Goal: Task Accomplishment & Management: Complete application form

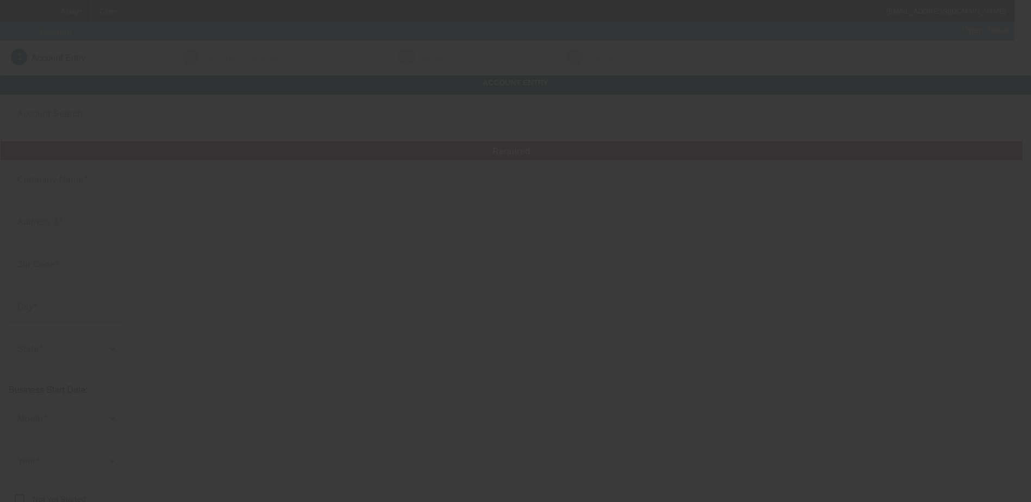
type input "[PERSON_NAME] Towing LLC"
type input "4741 Sturgeon Point Rd"
type input "23140"
type input "Providence Forge"
type input "[PHONE_NUMBER]"
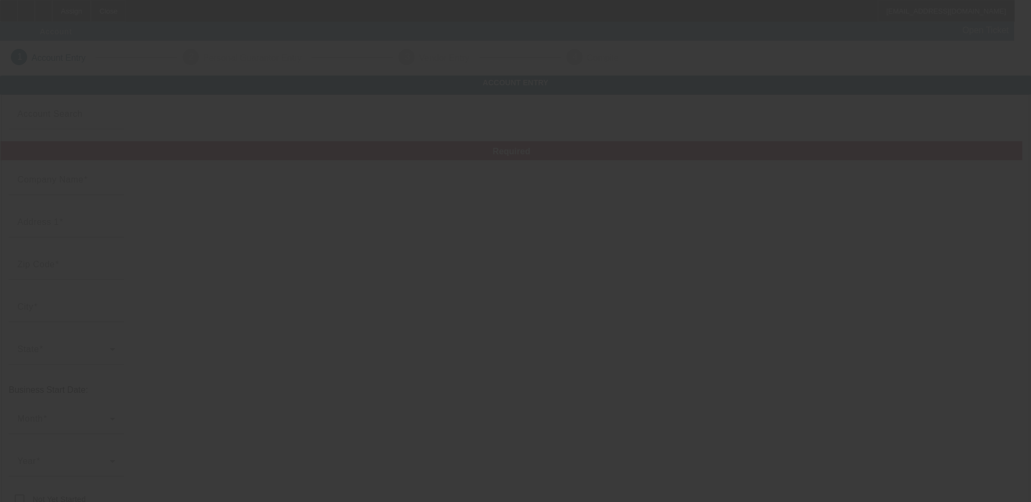
type input "882075668"
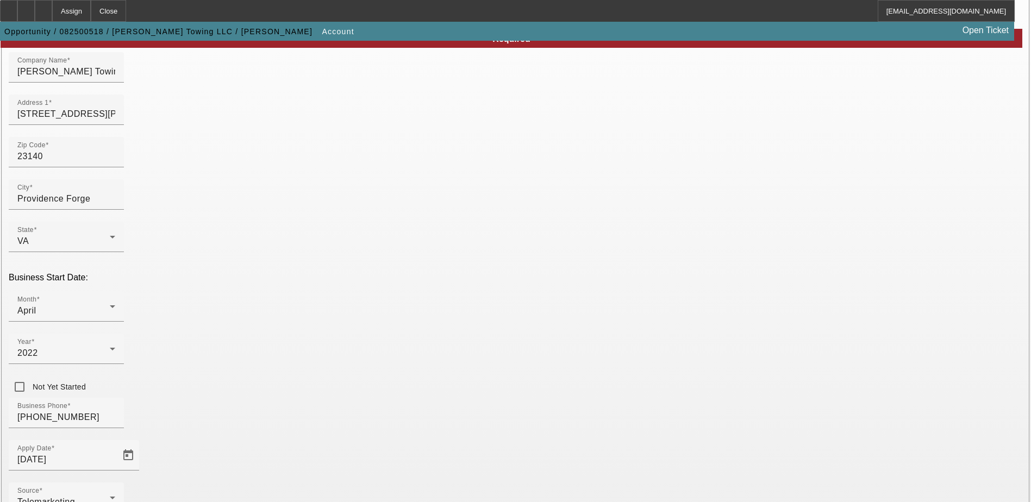
scroll to position [184, 0]
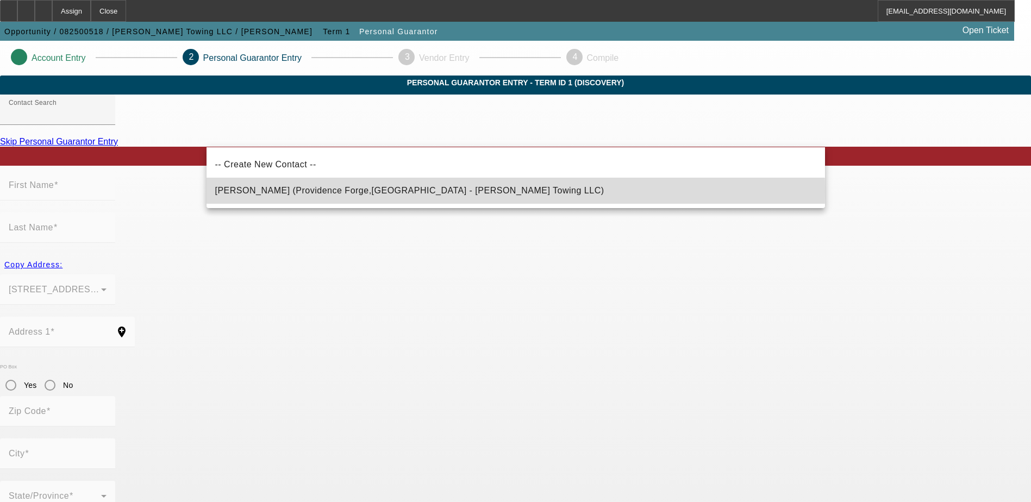
click at [259, 192] on span "Russell, Zachary (Providence Forge,VA - Russell's Towing LLC)" at bounding box center [409, 190] width 389 height 9
type input "Russell, Zachary (Providence Forge,VA - Russell's Towing LLC)"
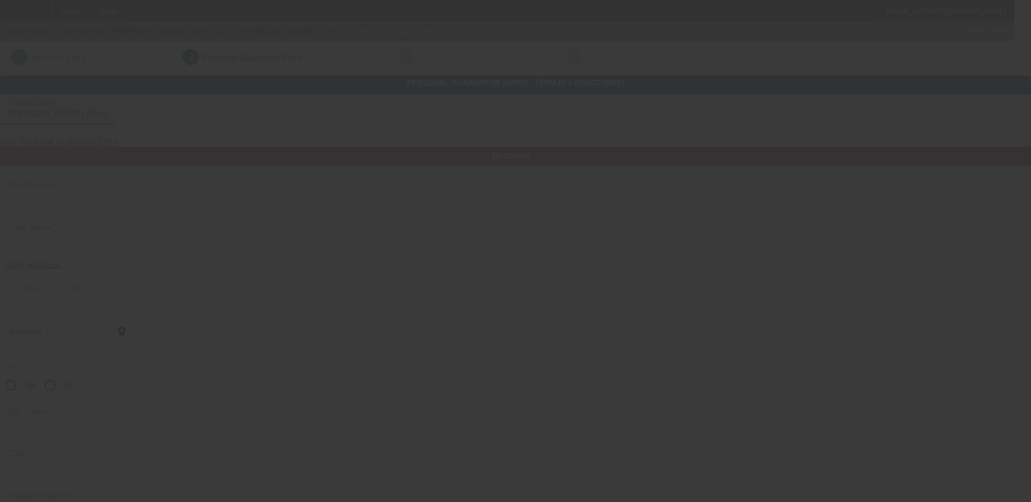
type input "Zachary"
type input "Russell"
type input "4741 sturgeon point road"
radio input "true"
type input "23140"
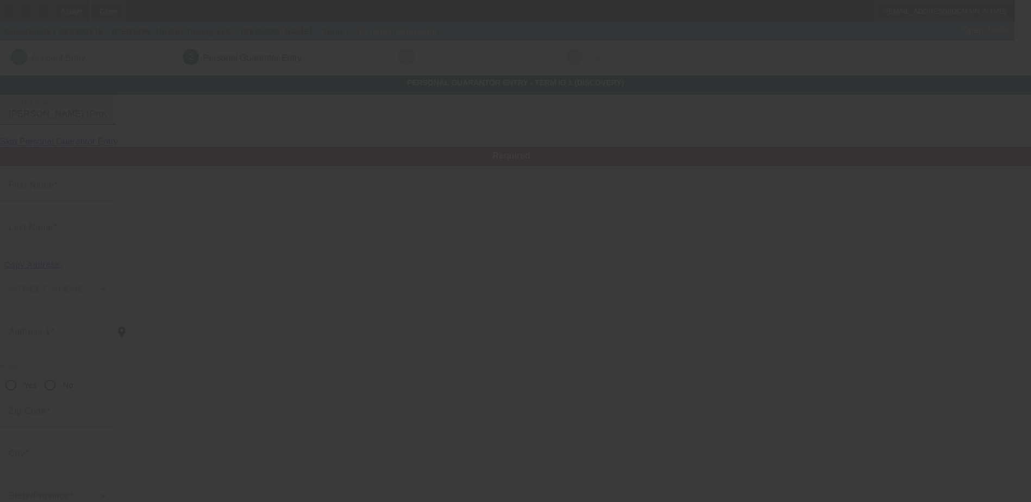
type input "Providence Forge"
type input "[PHONE_NUMBER]"
type input "100"
type input "226-65-1252"
type input "[EMAIL_ADDRESS][DOMAIN_NAME]"
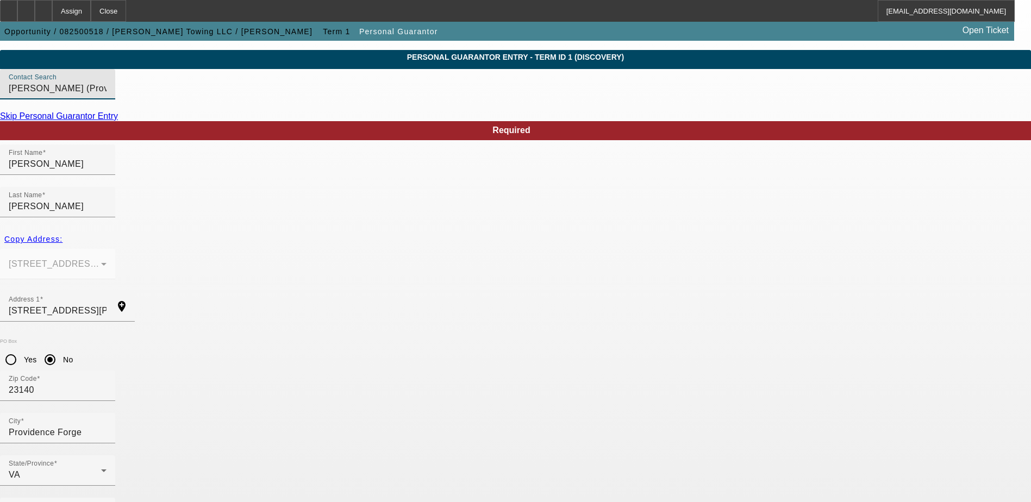
scroll to position [29, 0]
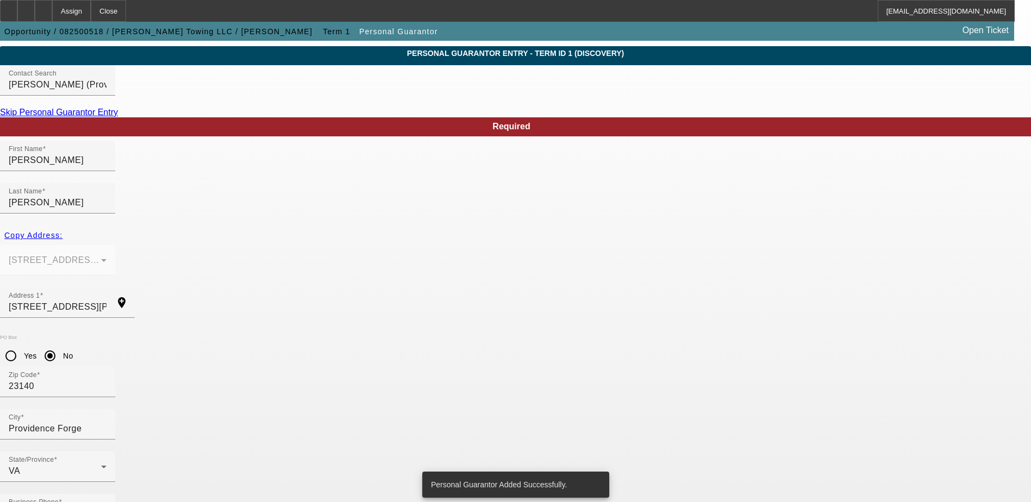
scroll to position [0, 0]
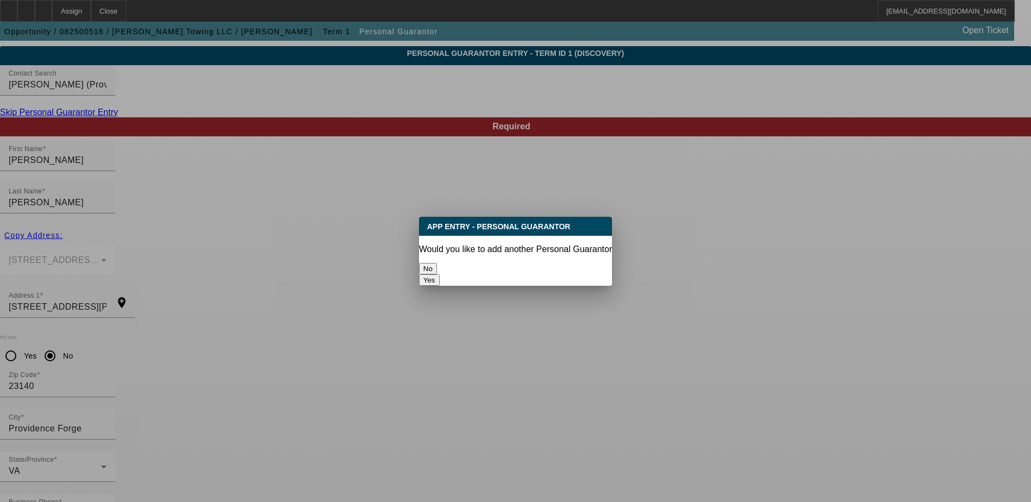
click at [437, 263] on button "No" at bounding box center [428, 268] width 18 height 11
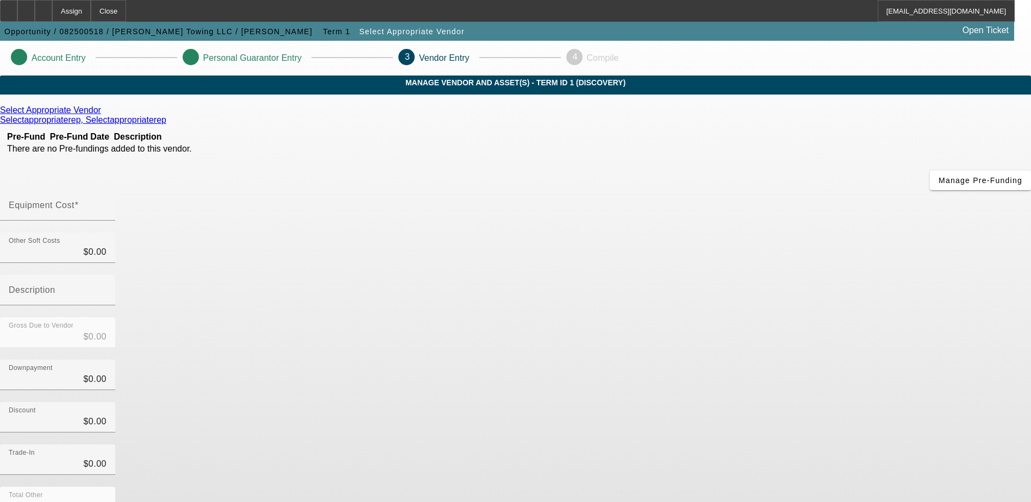
click at [104, 115] on icon at bounding box center [104, 109] width 0 height 9
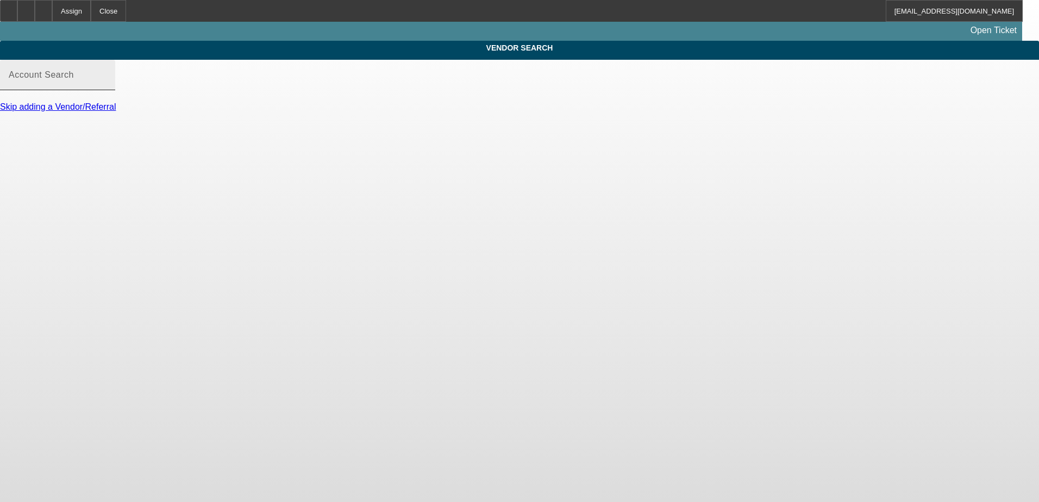
click at [107, 82] on div "Account Search" at bounding box center [58, 75] width 98 height 30
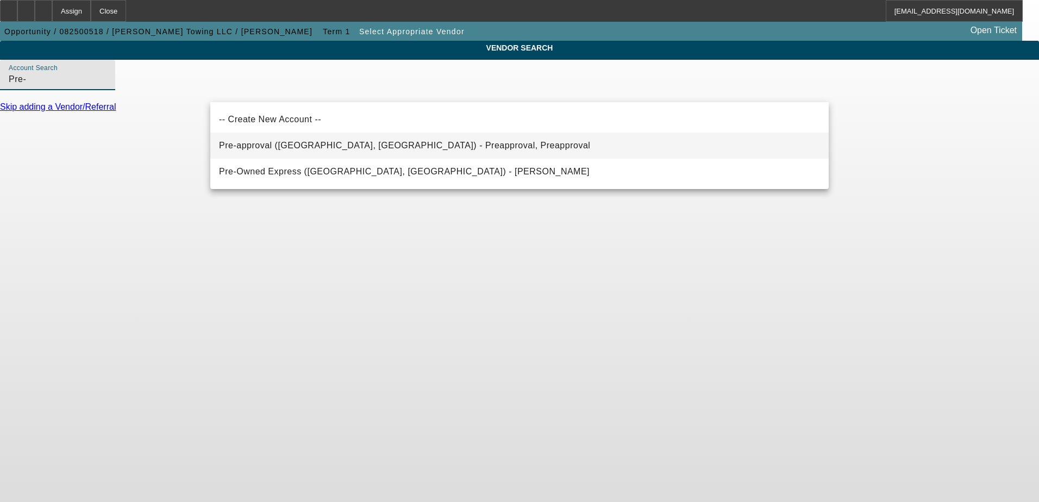
click at [266, 146] on span "Pre-approval (Northbrook, IL) - Preapproval, Preapproval" at bounding box center [404, 145] width 371 height 9
type input "Pre-approval (Northbrook, IL) - Preapproval, Preapproval"
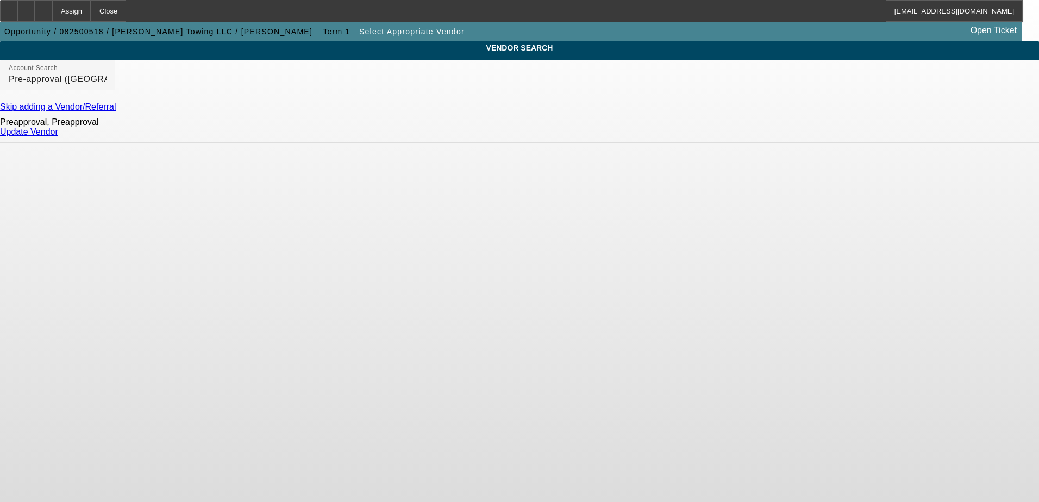
click at [812, 129] on div "Preapproval, Preapproval Update Vendor" at bounding box center [519, 128] width 1039 height 32
click at [58, 136] on link "Update Vendor" at bounding box center [29, 131] width 58 height 9
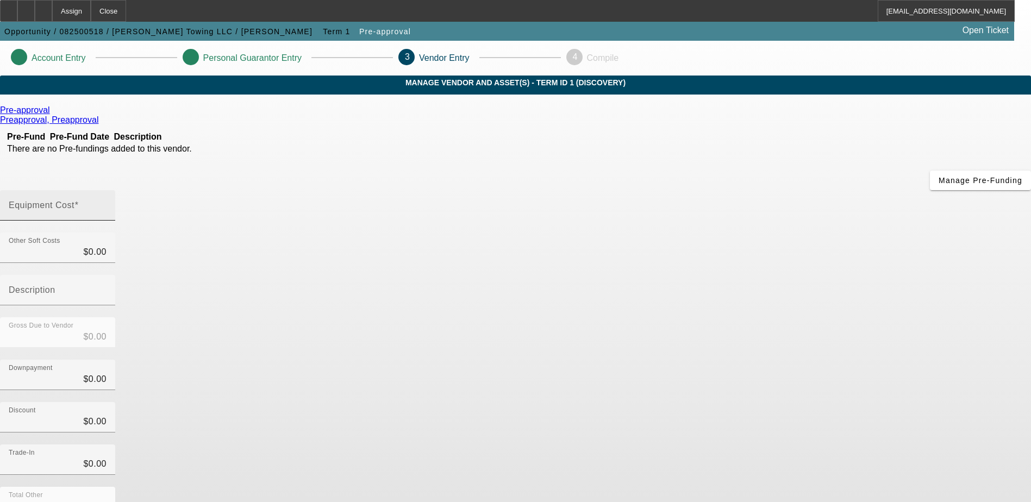
click at [107, 203] on input "Equipment Cost" at bounding box center [58, 209] width 98 height 13
type input "2"
type input "$2.00"
type input "21"
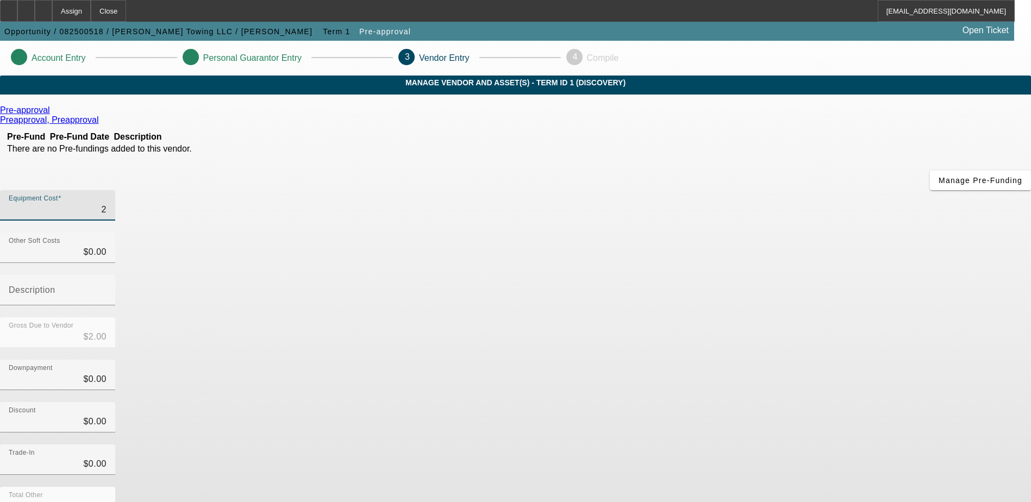
type input "$21.00"
type input "215"
type input "$215.00"
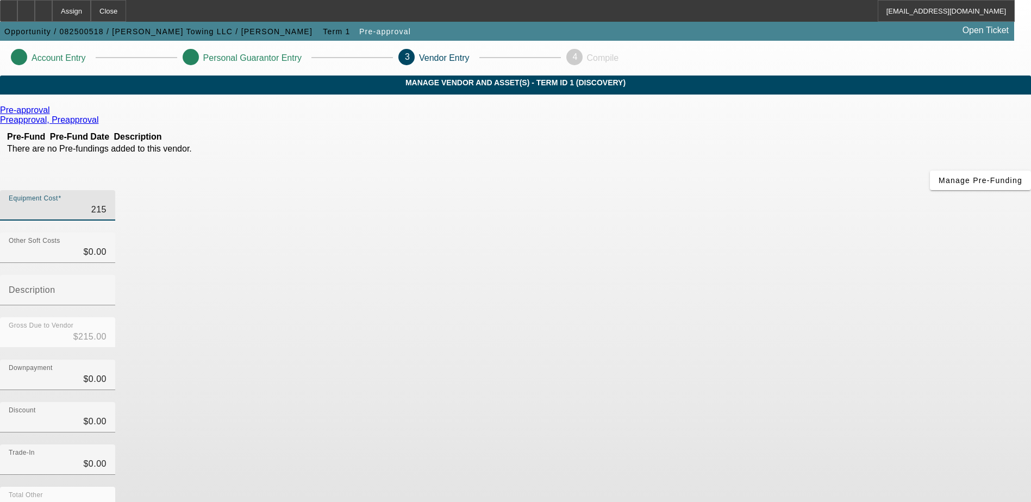
type input "2150"
type input "$2,150.00"
type input "21500"
type input "$21,500.00"
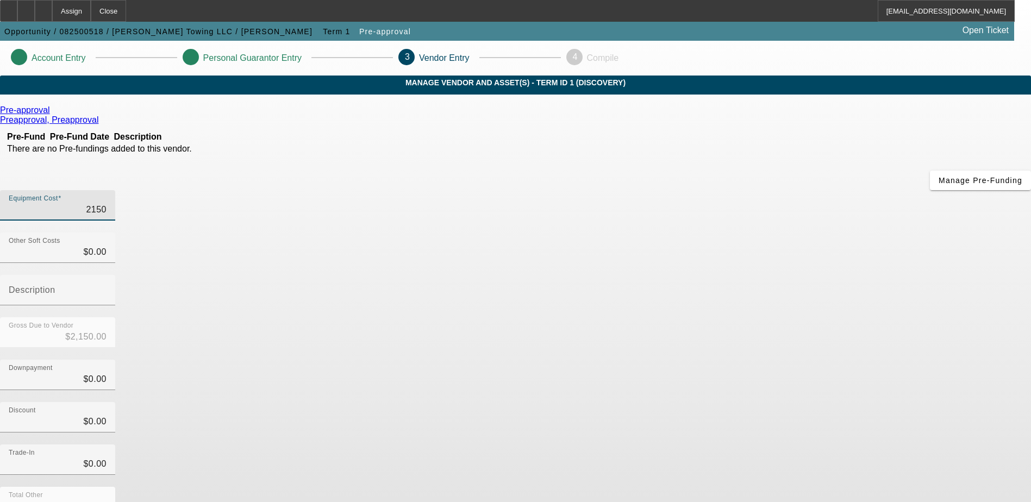
type input "$21,500.00"
type input "215000"
type input "$215,000.00"
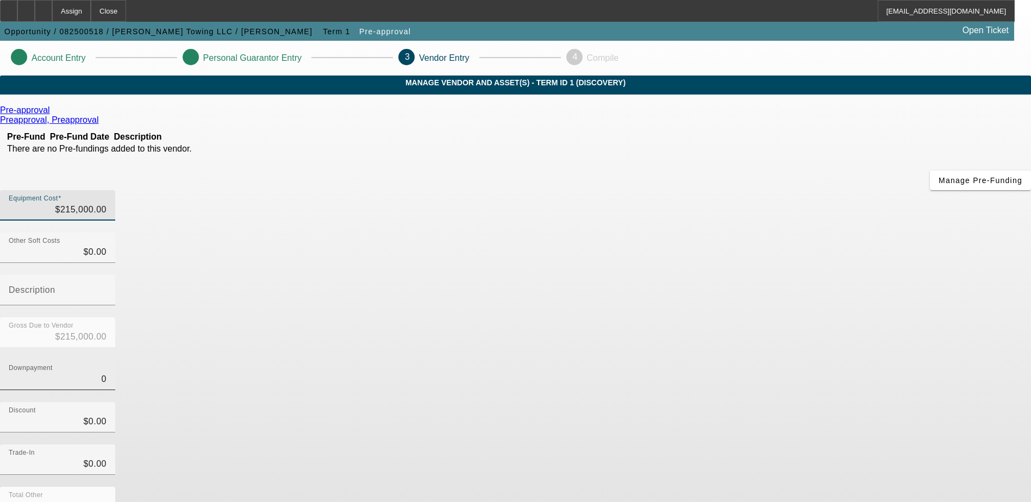
click at [107, 373] on input "0" at bounding box center [58, 379] width 98 height 13
type input "$0.00"
click at [735, 360] on div "Downpayment $0.00" at bounding box center [515, 381] width 1031 height 42
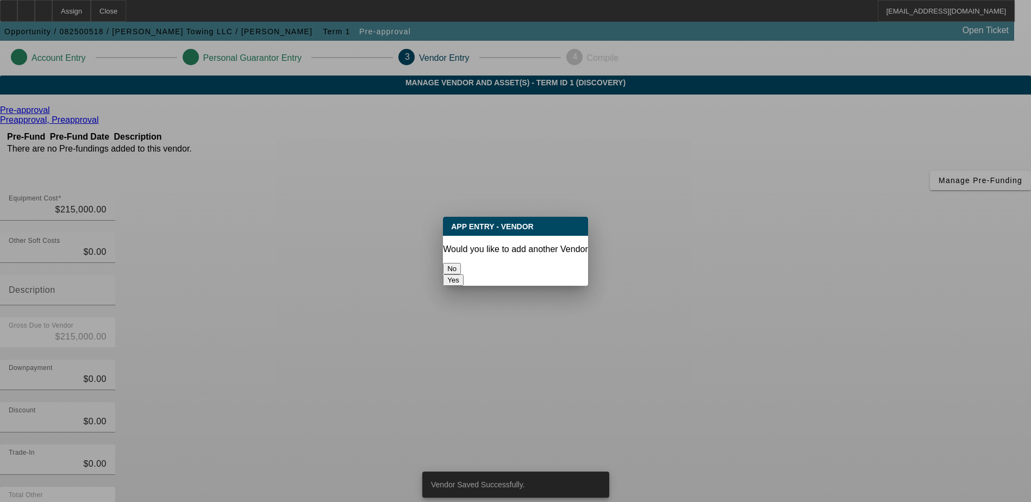
click at [461, 263] on button "No" at bounding box center [452, 268] width 18 height 11
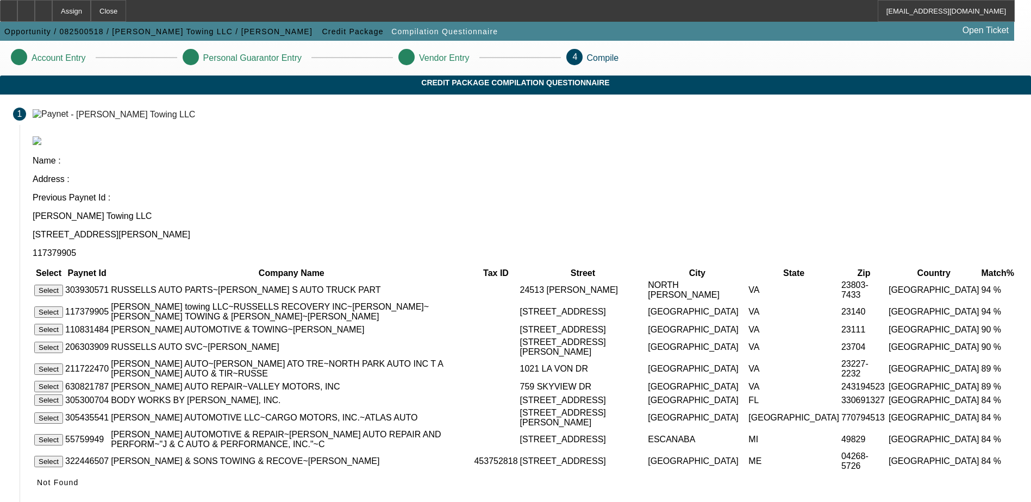
click at [518, 302] on td at bounding box center [496, 312] width 45 height 21
click at [63, 307] on button "Select" at bounding box center [48, 312] width 29 height 11
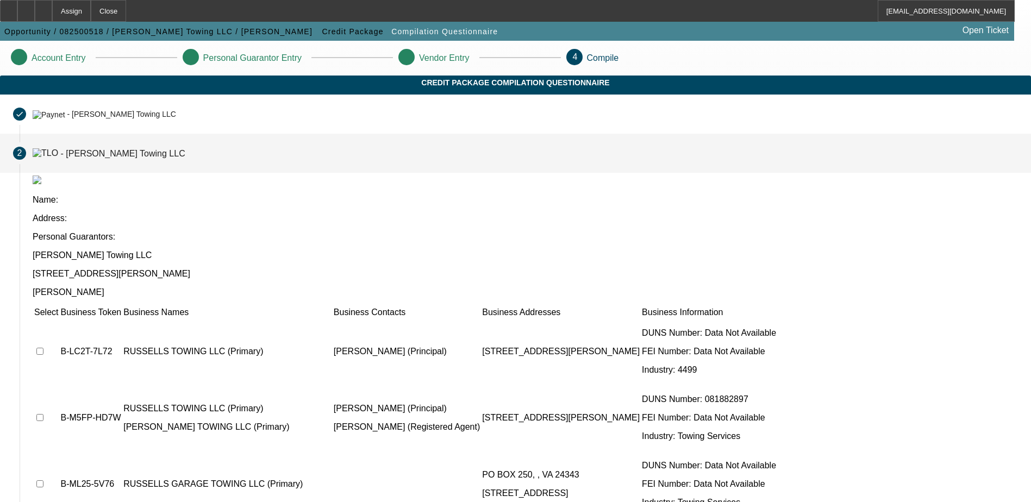
scroll to position [82, 0]
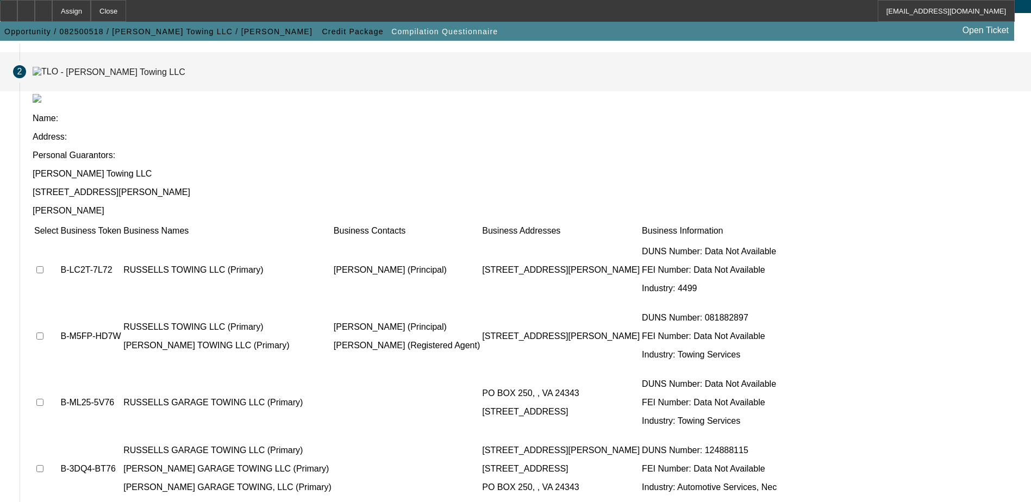
click at [43, 266] on input "checkbox" at bounding box center [39, 269] width 7 height 7
checkbox input "true"
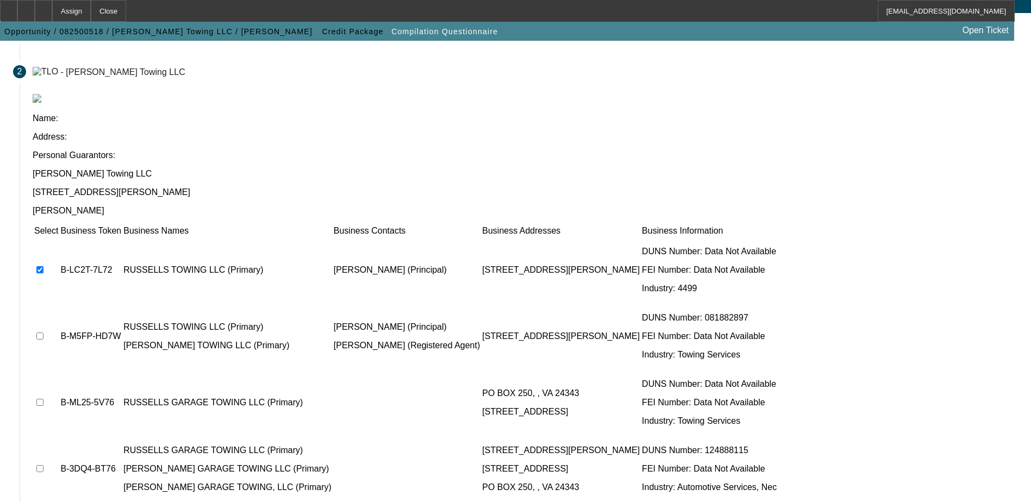
click at [43, 333] on input "checkbox" at bounding box center [39, 336] width 7 height 7
checkbox input "true"
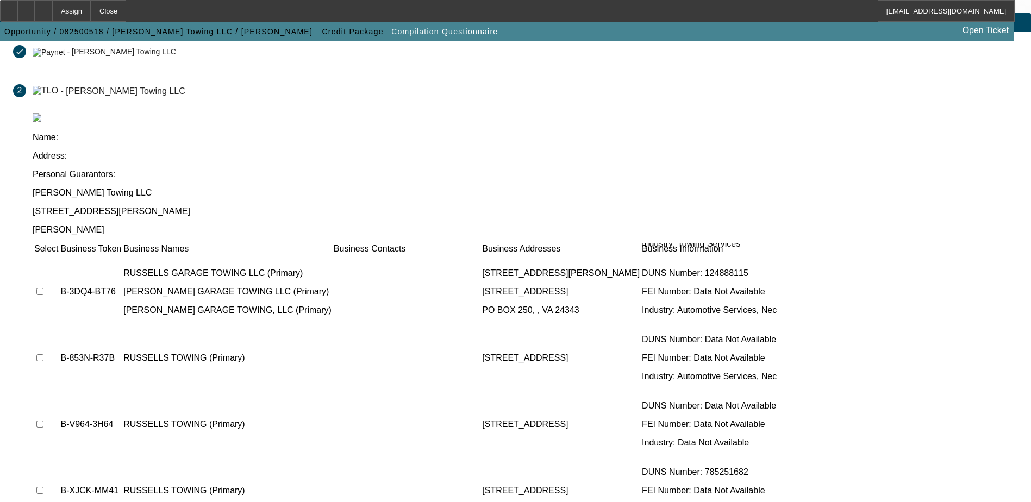
scroll to position [99, 0]
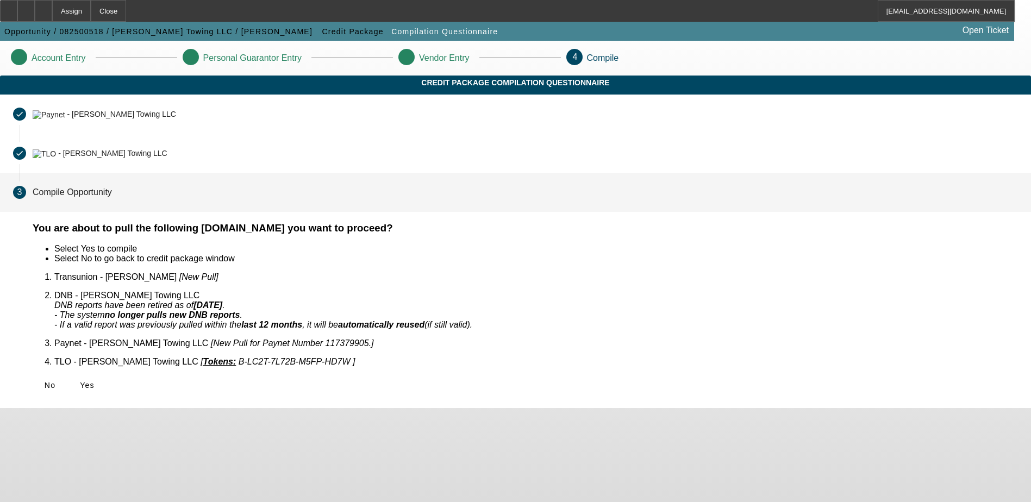
scroll to position [0, 0]
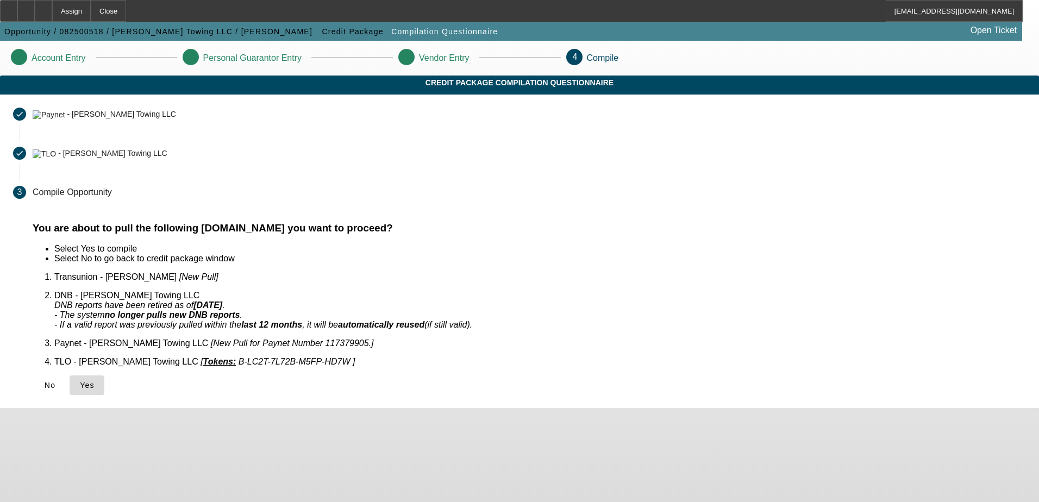
click at [95, 381] on span "Yes" at bounding box center [87, 385] width 15 height 9
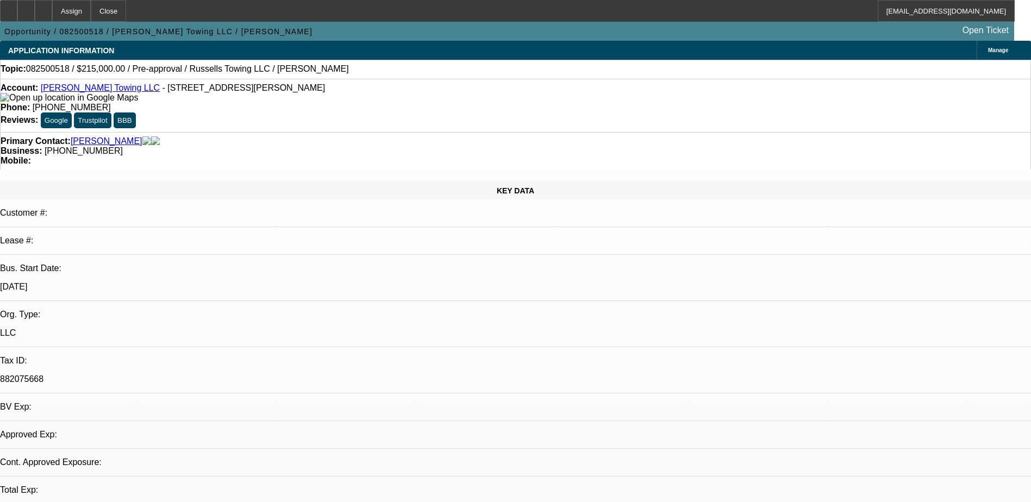
select select "0"
select select "2"
select select "0.1"
select select "4"
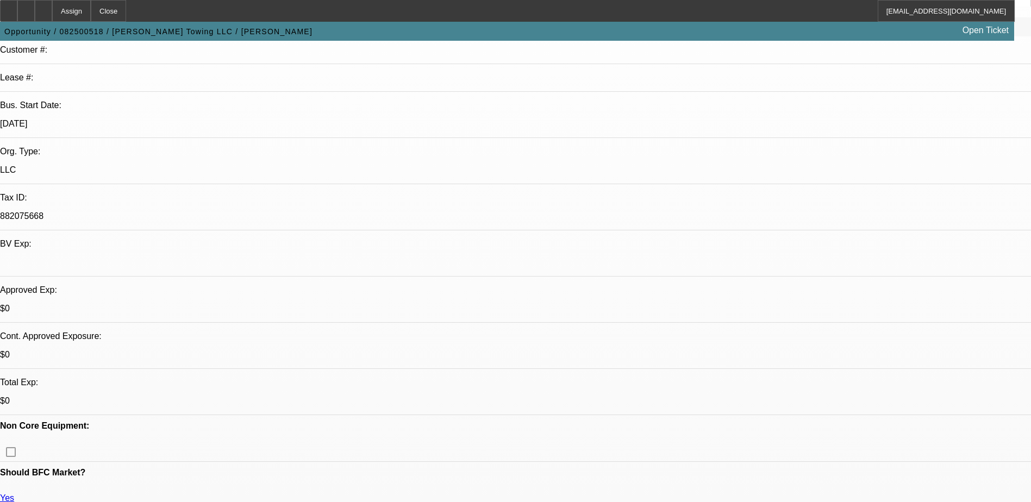
scroll to position [217, 0]
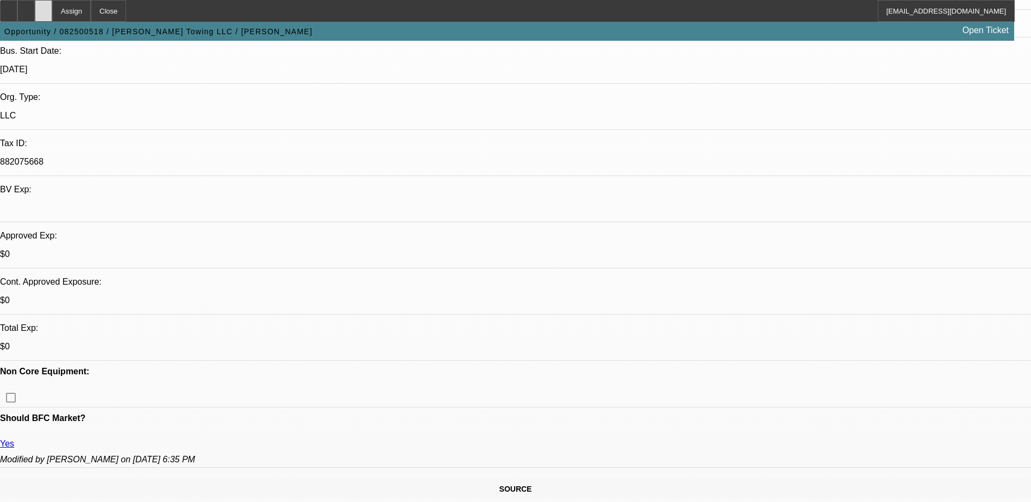
click at [52, 4] on div at bounding box center [43, 11] width 17 height 22
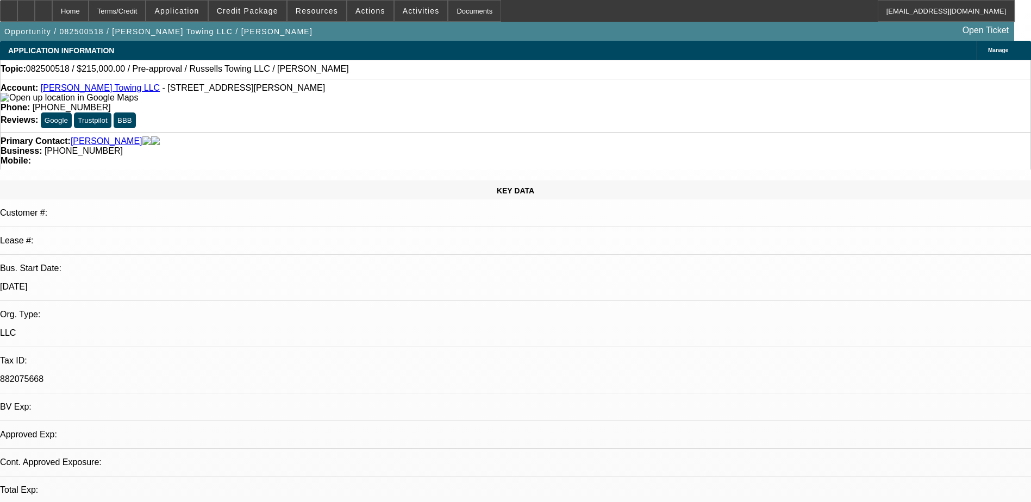
select select "0"
select select "2"
select select "0.1"
select select "1"
select select "2"
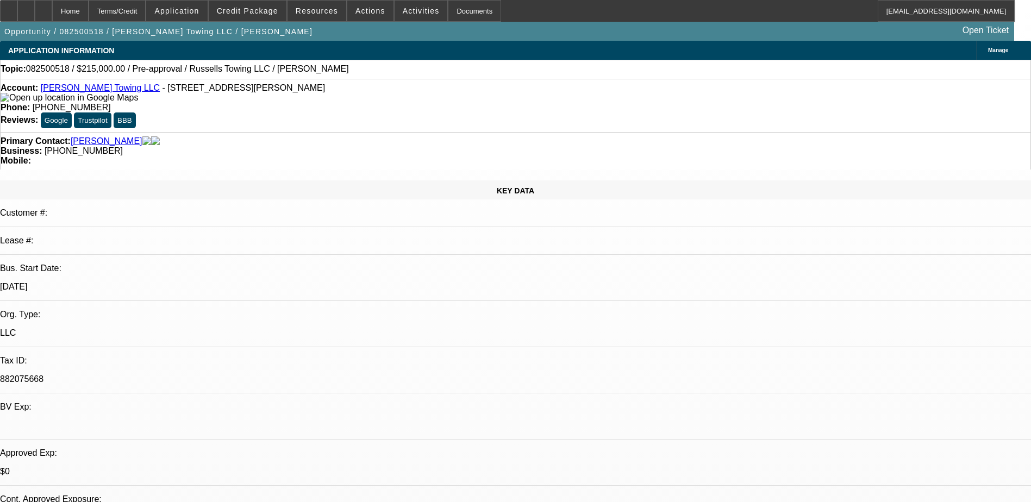
select select "4"
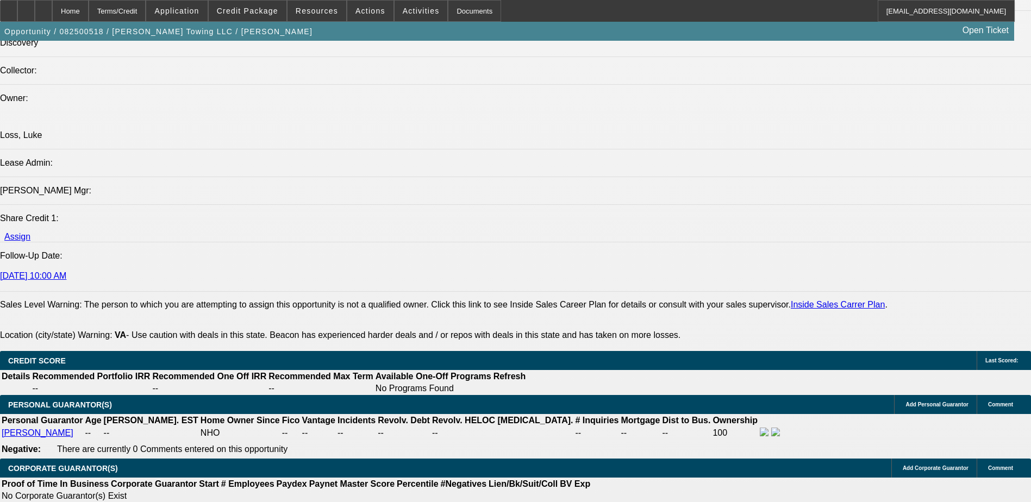
scroll to position [1291, 0]
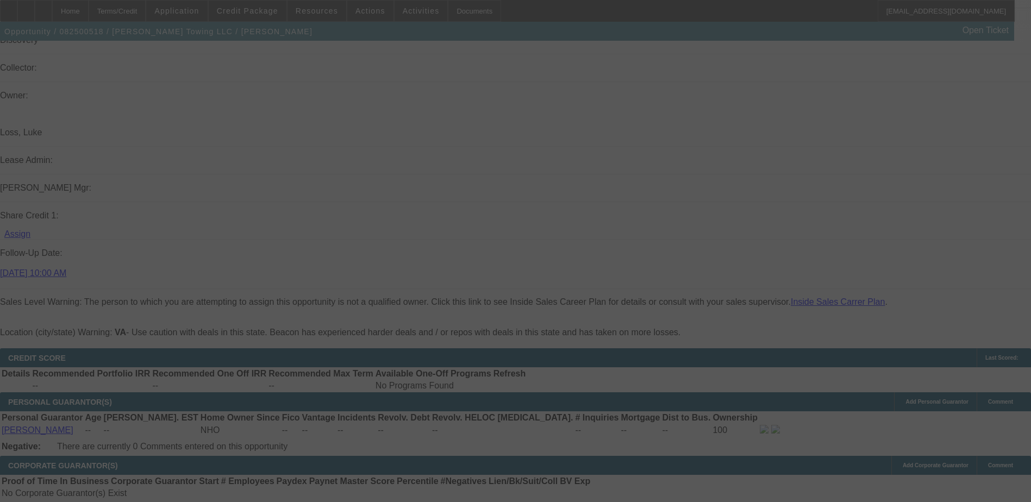
scroll to position [0, 0]
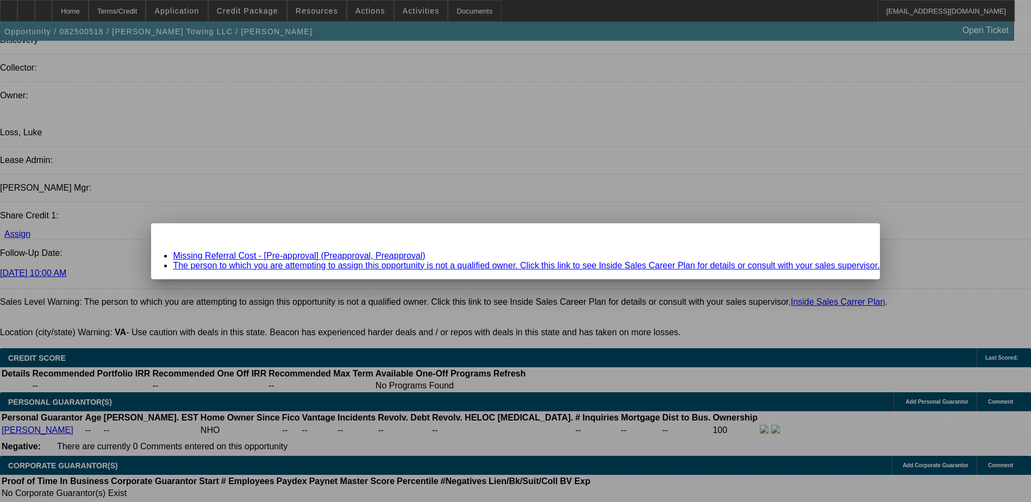
click at [856, 235] on div "Close" at bounding box center [868, 229] width 24 height 13
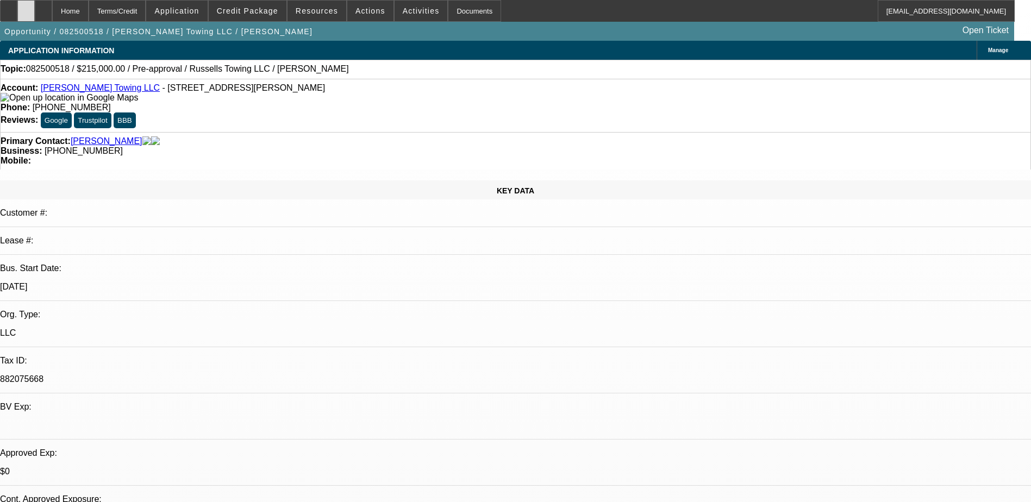
click at [35, 6] on div at bounding box center [25, 11] width 17 height 22
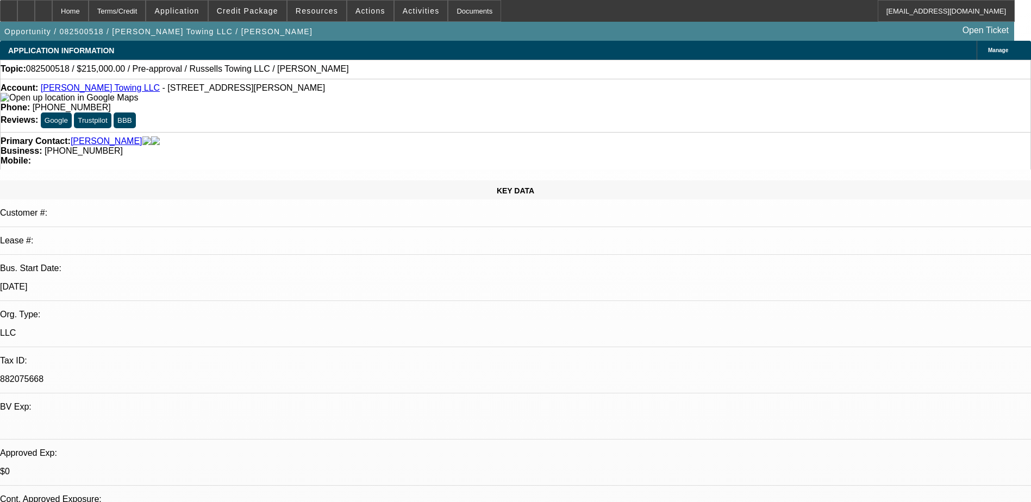
radio input "true"
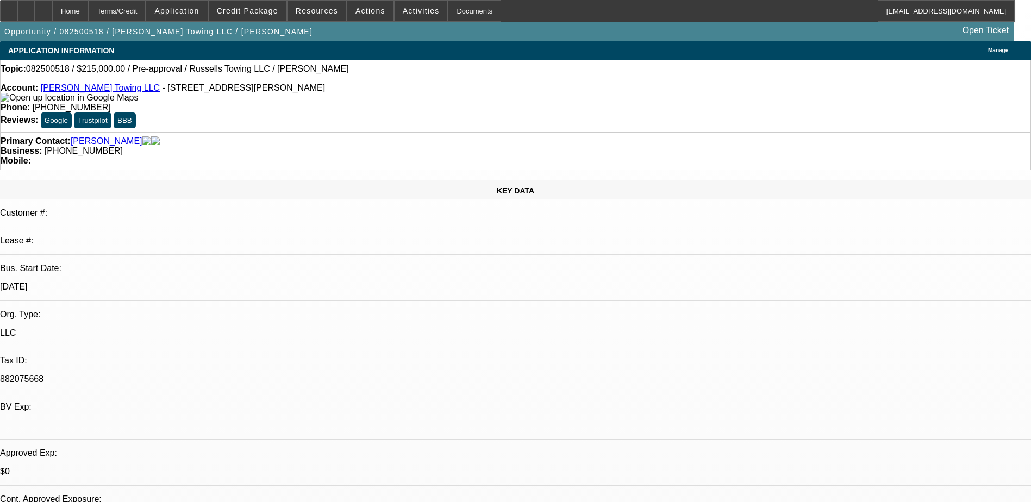
drag, startPoint x: 1007, startPoint y: 208, endPoint x: 826, endPoint y: 214, distance: 180.6
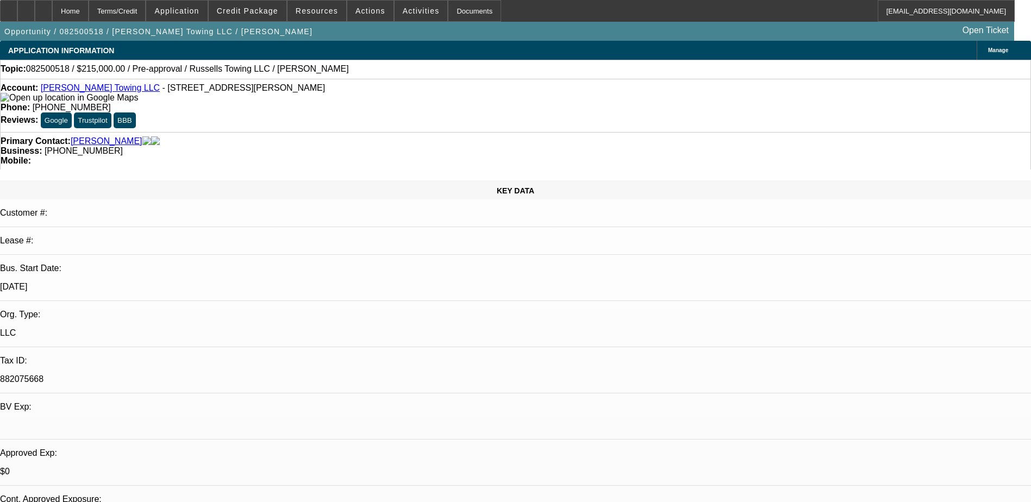
paste textarea "8049010603"
drag, startPoint x: 755, startPoint y: 222, endPoint x: 787, endPoint y: 214, distance: 33.6
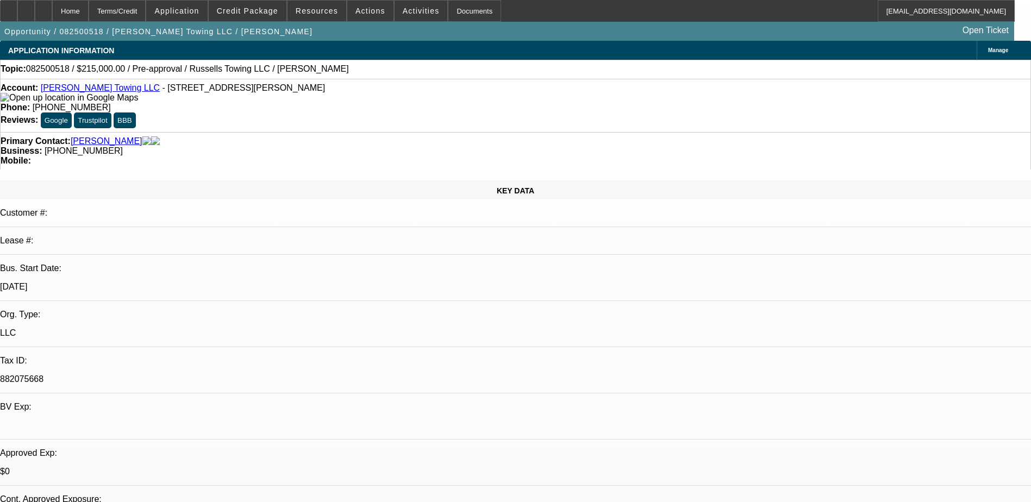
drag, startPoint x: 753, startPoint y: 217, endPoint x: 732, endPoint y: 257, distance: 44.3
paste textarea "russellstowingllc@gmail.com"
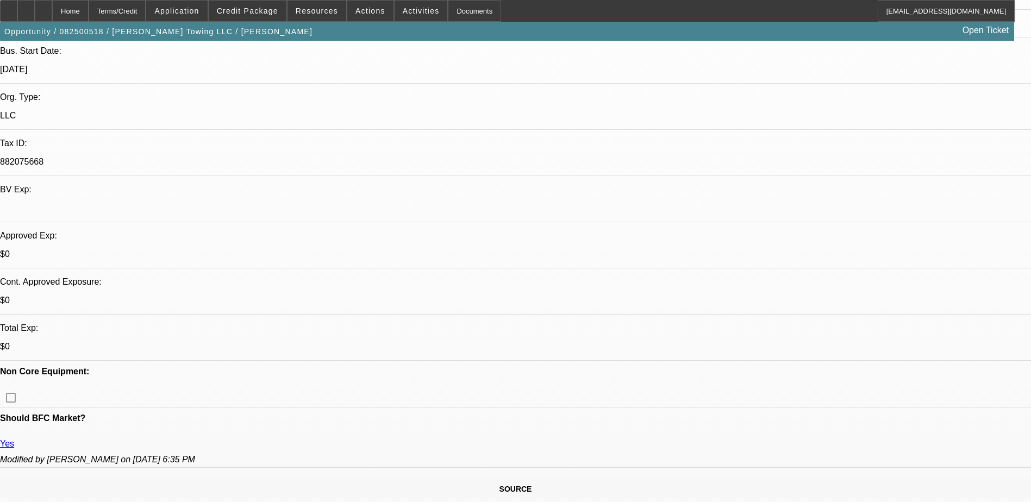
scroll to position [13, 0]
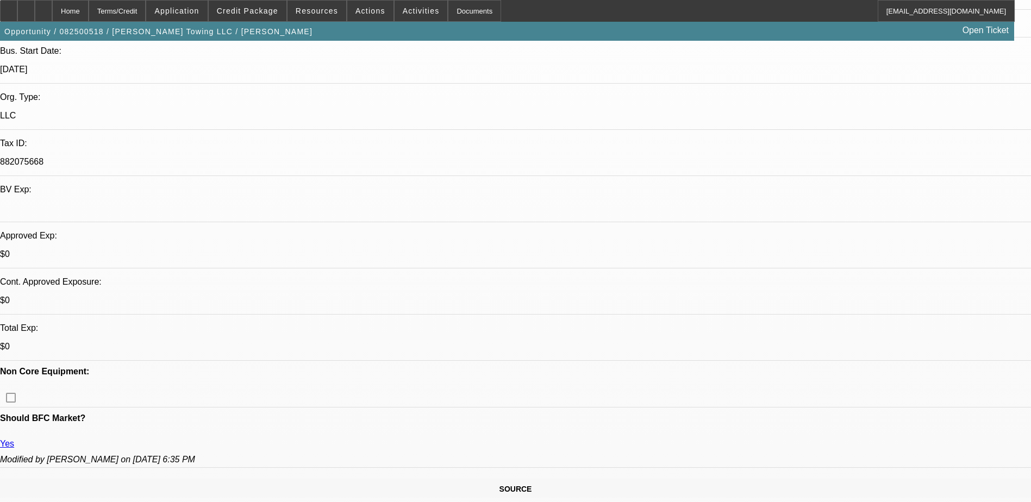
type textarea "Zachary Russell is wanting to finance his replacement truck purchase. Best poin…"
radio input "true"
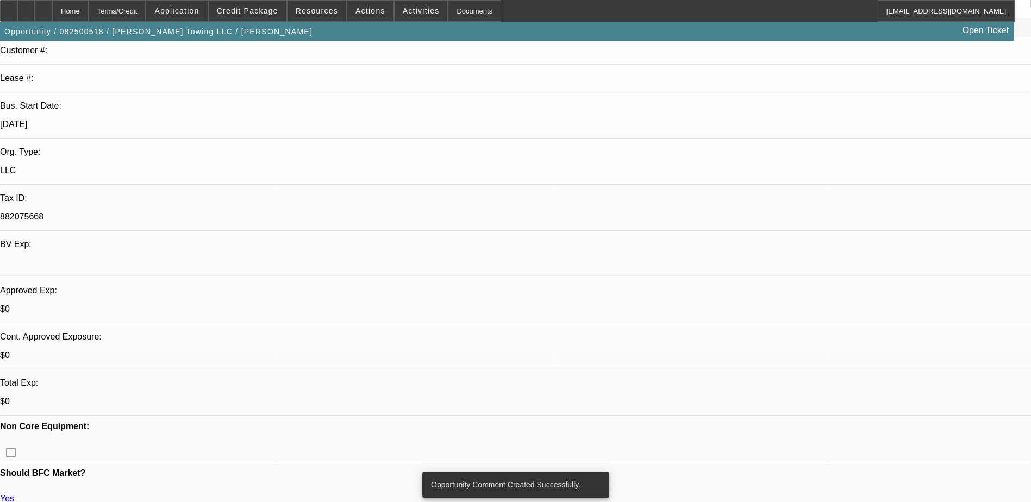
scroll to position [0, 0]
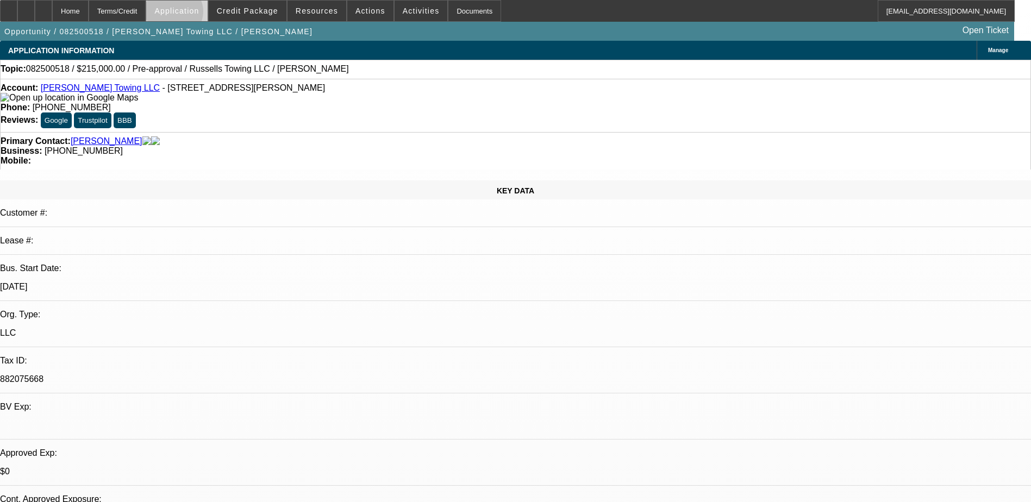
click at [199, 14] on span "Application" at bounding box center [176, 11] width 45 height 9
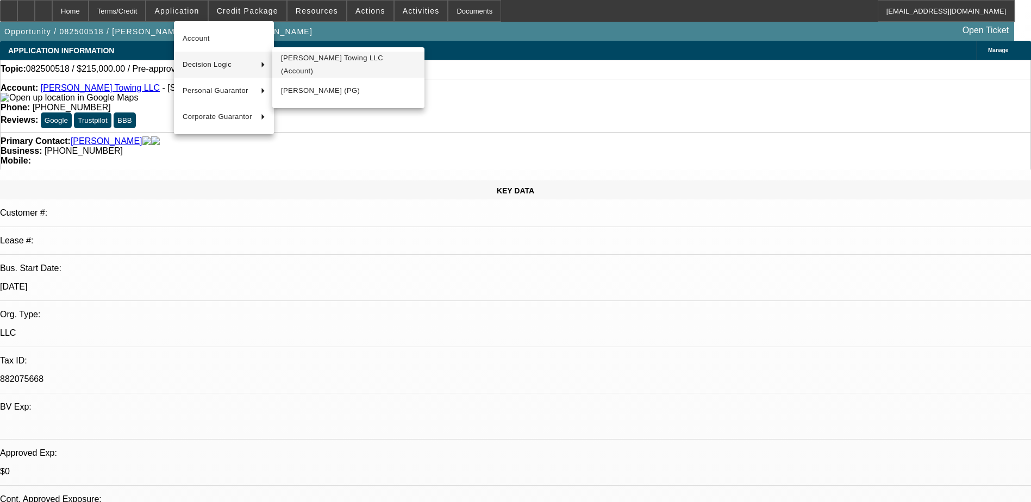
click at [325, 70] on span "Russell's Towing LLC (Account)" at bounding box center [348, 65] width 135 height 26
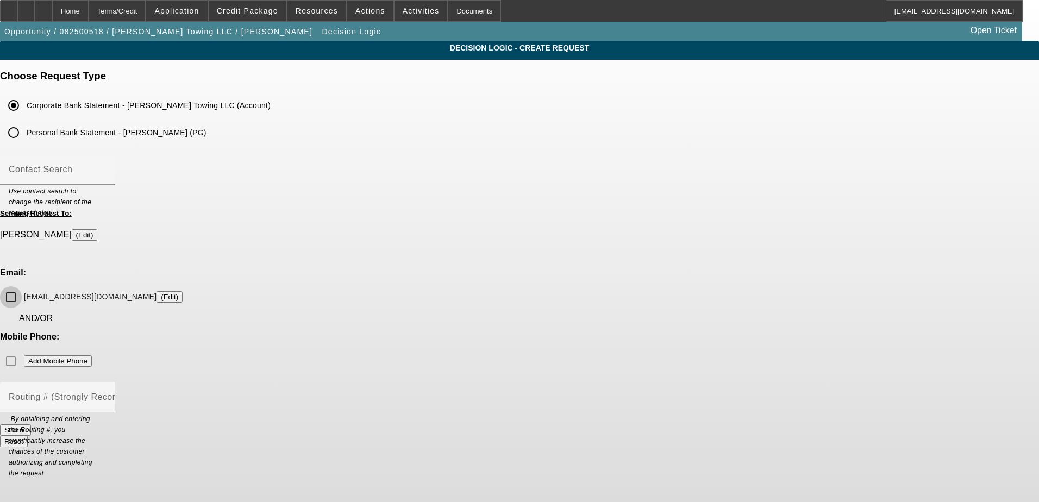
click at [22, 287] on input "russellstowingllc@gmail.com (Edit)" at bounding box center [11, 298] width 22 height 22
click at [31, 425] on button "Submit" at bounding box center [15, 430] width 31 height 11
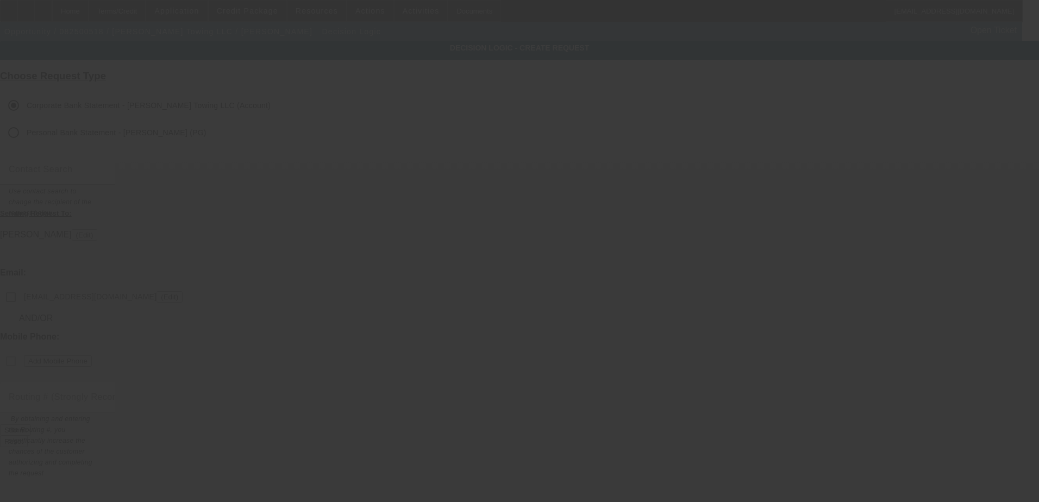
checkbox input "false"
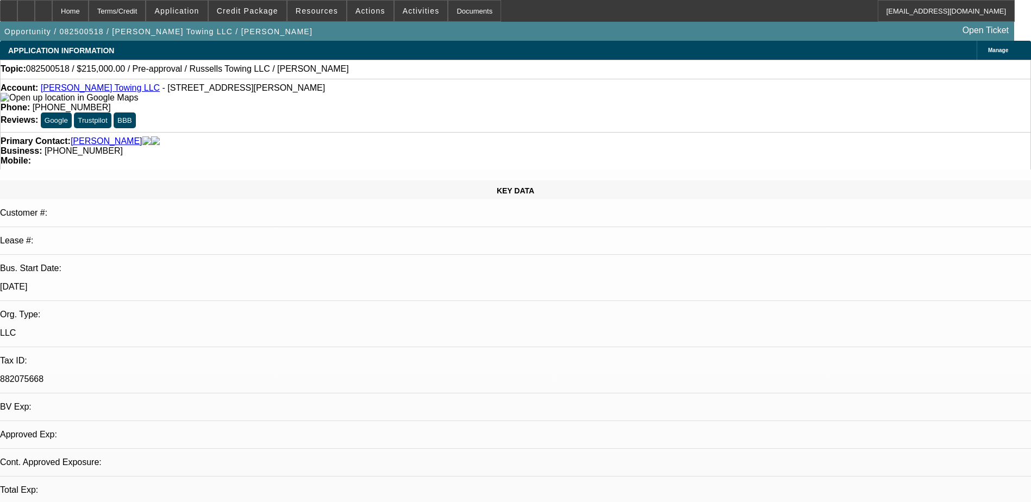
select select "0"
select select "2"
select select "0.1"
select select "4"
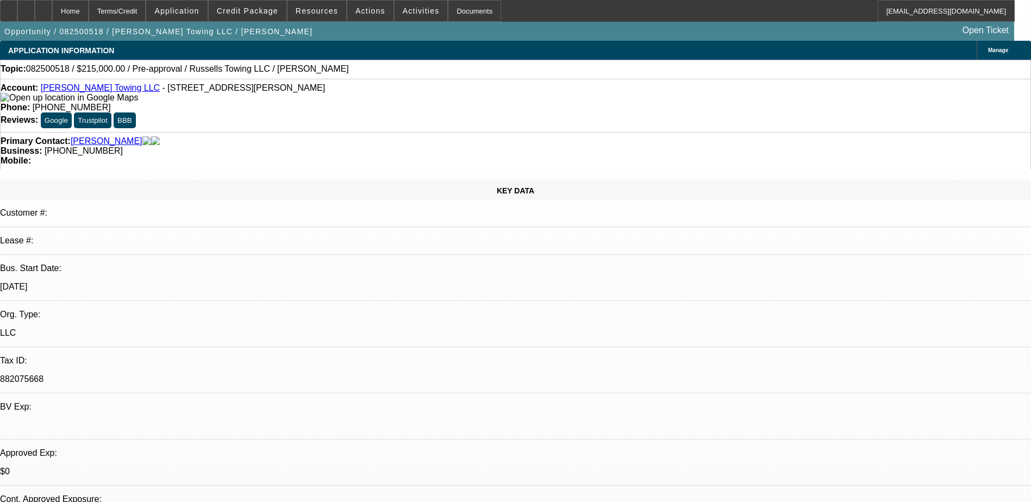
click at [665, 74] on div "Topic: 082500518 / $215,000.00 / Pre-approval / Russells Towing LLC / Russell, …" at bounding box center [516, 69] width 1030 height 10
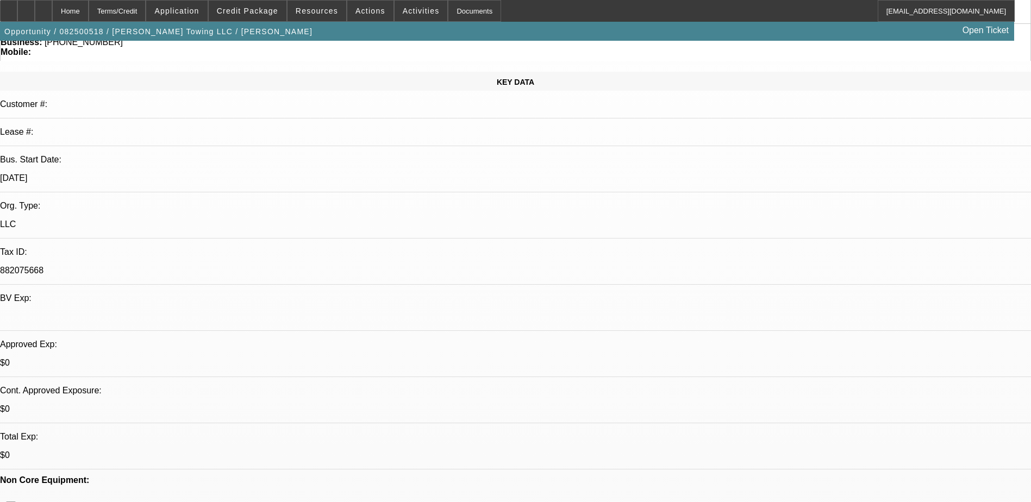
scroll to position [0, 0]
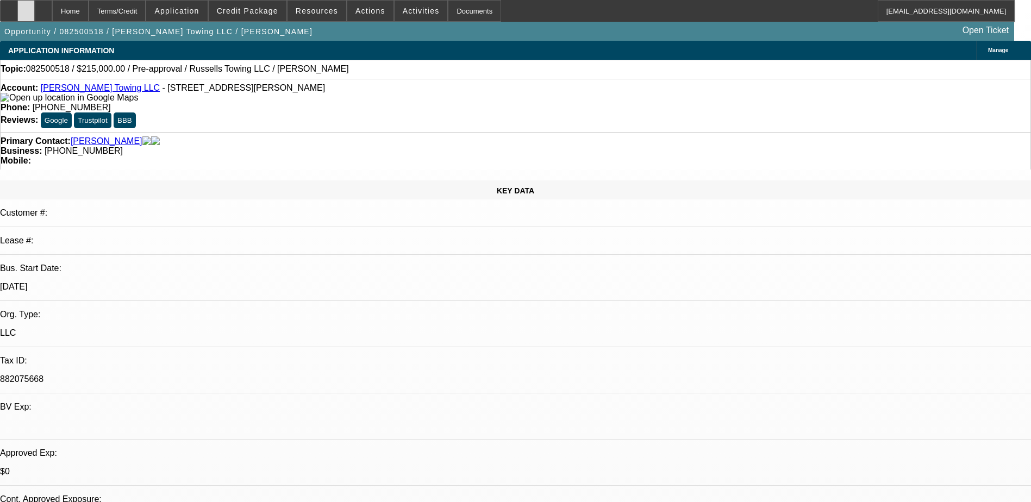
click at [35, 8] on div at bounding box center [25, 11] width 17 height 22
select select "0"
select select "2"
select select "0.1"
select select "1"
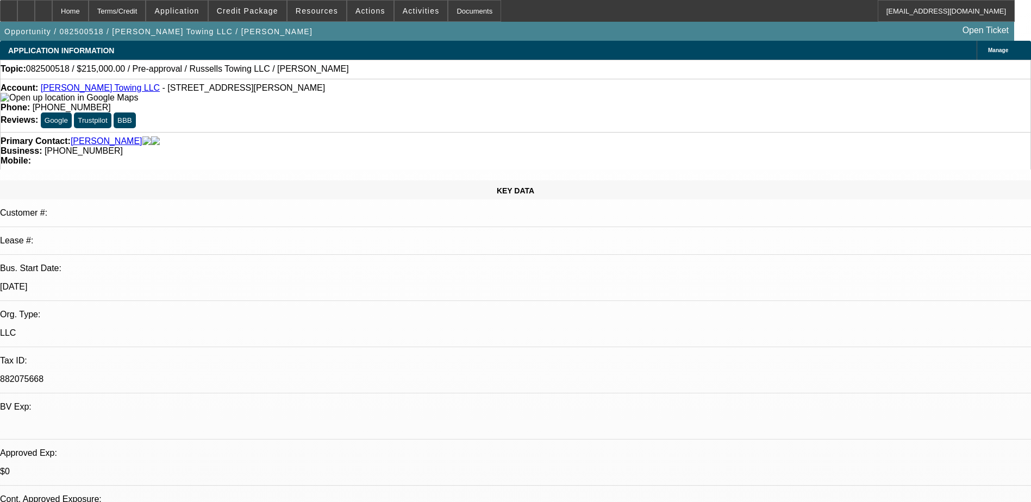
select select "2"
select select "4"
click at [260, 14] on span "Credit Package" at bounding box center [247, 11] width 61 height 9
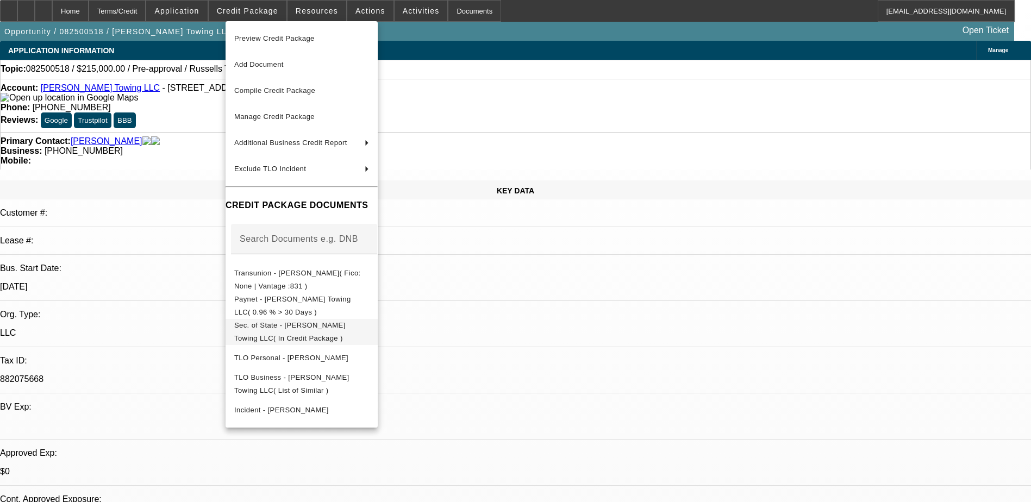
click at [334, 334] on span "Sec. of State - Russell's Towing LLC( In Credit Package )" at bounding box center [301, 332] width 135 height 26
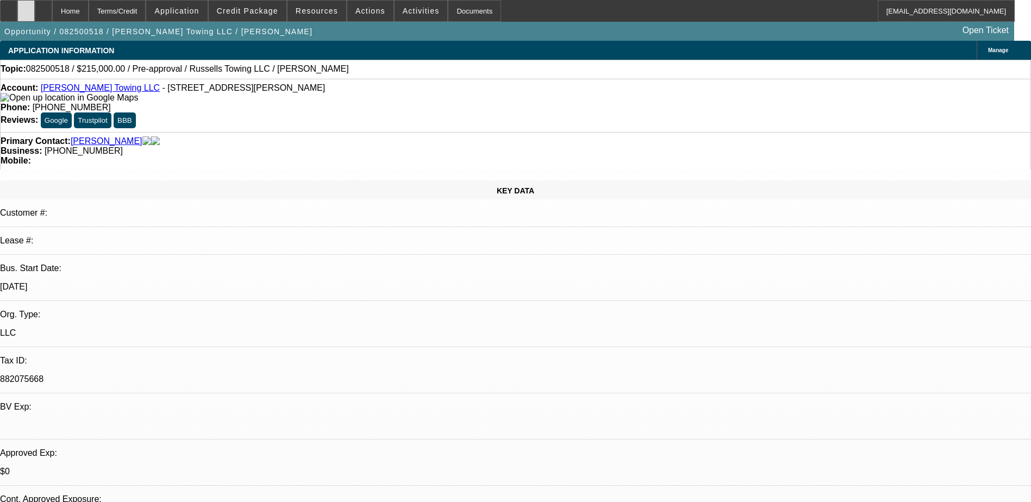
click at [35, 5] on div at bounding box center [25, 11] width 17 height 22
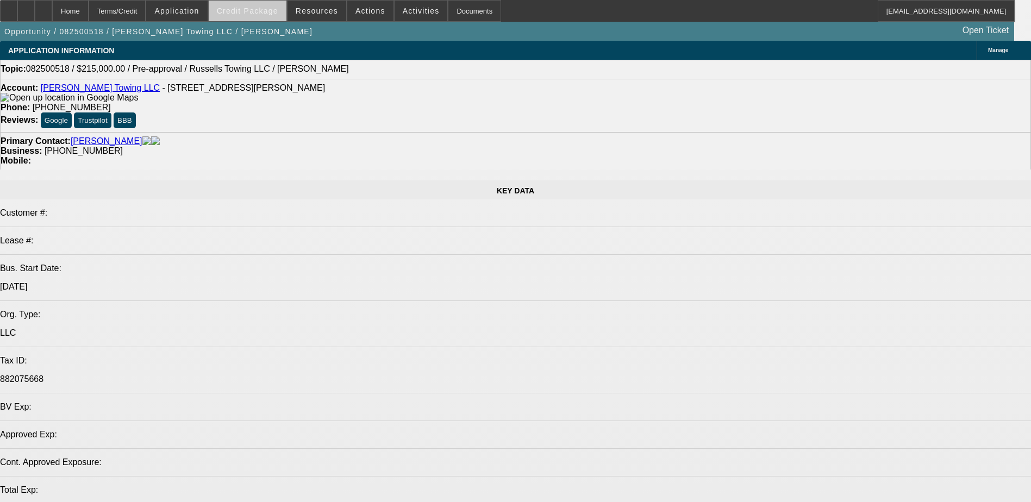
select select "0"
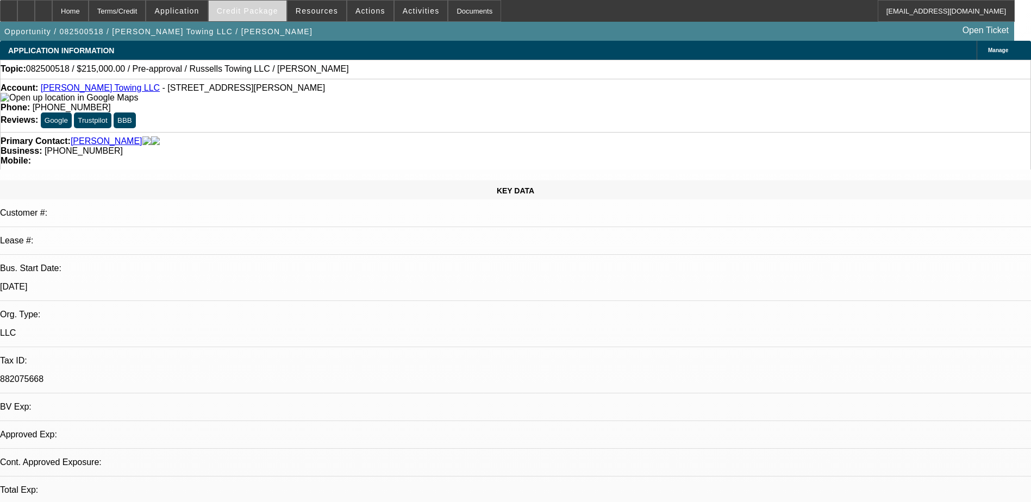
select select "2"
select select "0.1"
select select "4"
click at [258, 15] on span "Credit Package" at bounding box center [247, 11] width 61 height 9
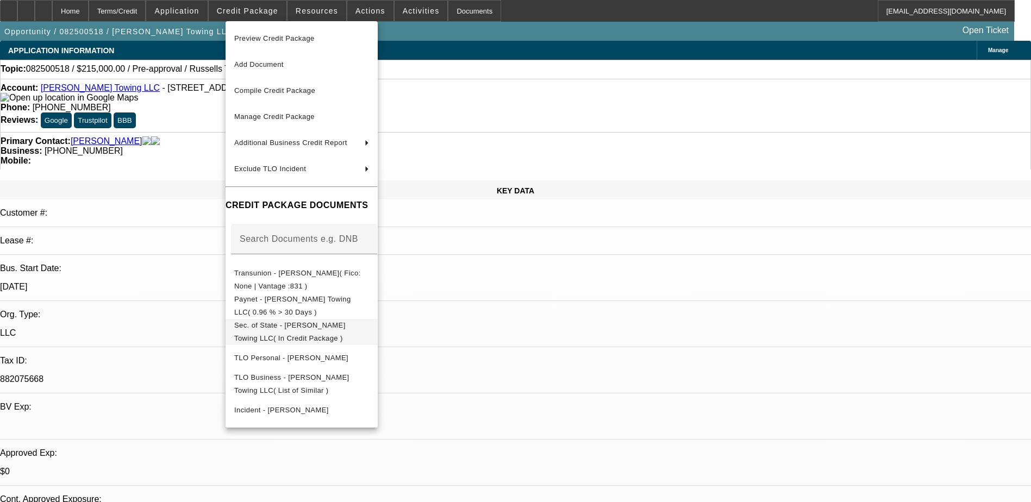
drag, startPoint x: 346, startPoint y: 334, endPoint x: 261, endPoint y: 321, distance: 85.8
click at [261, 321] on button "Sec. of State - Russell's Towing LLC( In Credit Package )" at bounding box center [302, 332] width 152 height 26
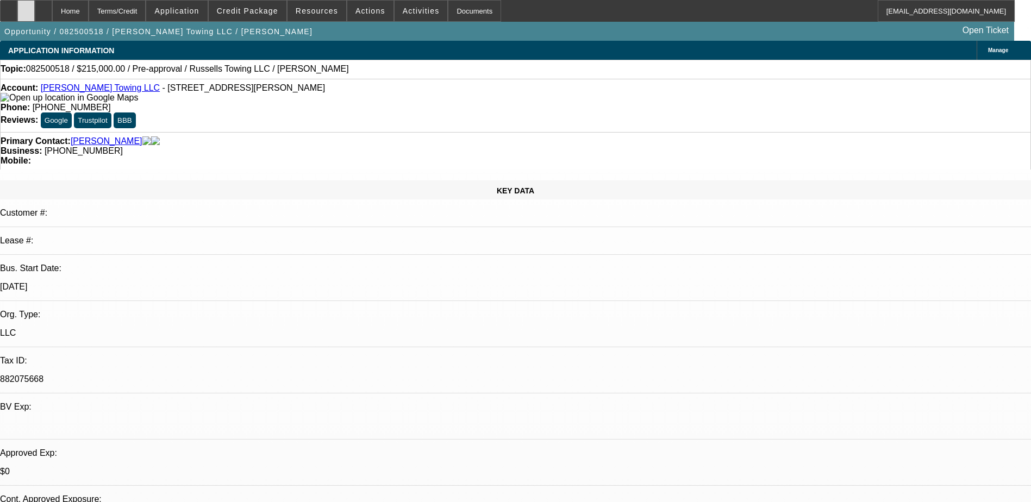
click at [35, 15] on div at bounding box center [25, 11] width 17 height 22
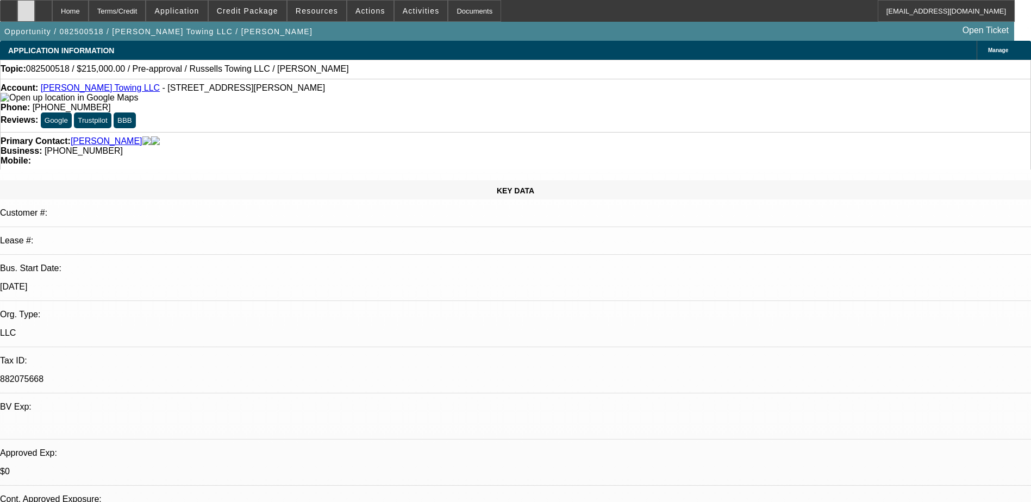
click at [35, 14] on div at bounding box center [25, 11] width 17 height 22
click at [259, 9] on span "Credit Package" at bounding box center [247, 11] width 61 height 9
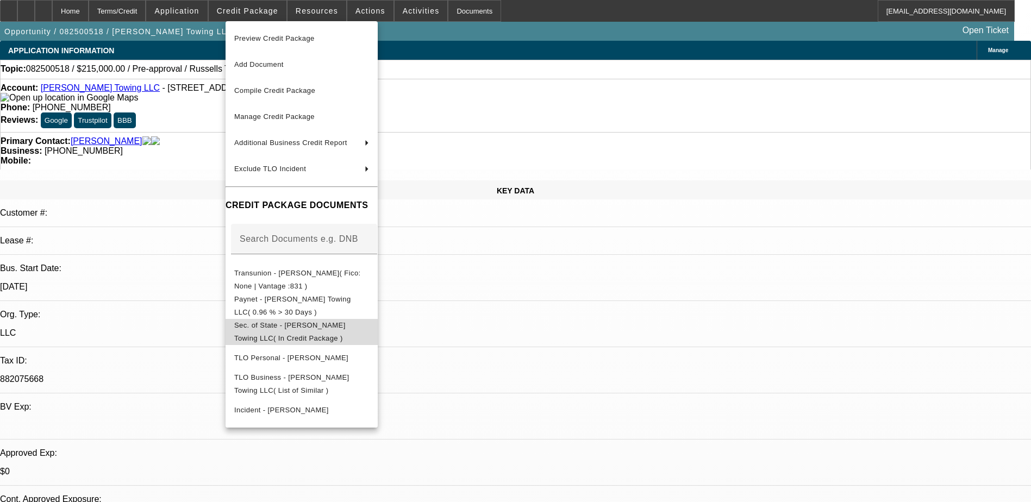
click at [316, 328] on span "Sec. of State - Russell's Towing LLC( In Credit Package )" at bounding box center [289, 331] width 111 height 21
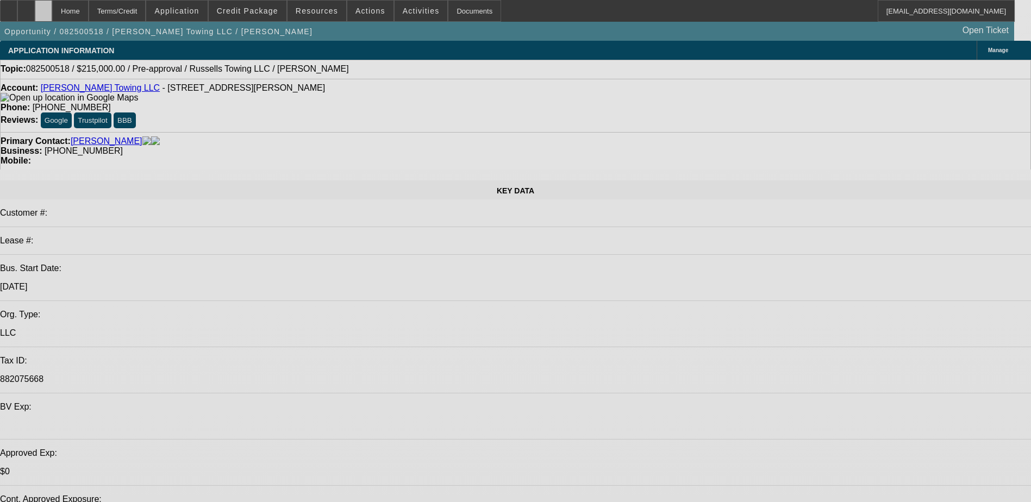
select select "0"
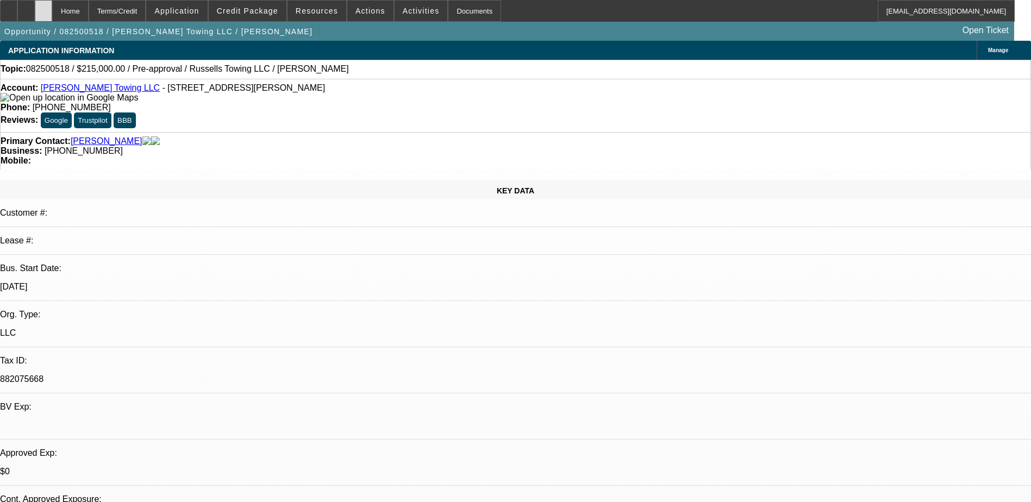
select select "2"
select select "0.1"
select select "4"
click at [35, 9] on div at bounding box center [25, 11] width 17 height 22
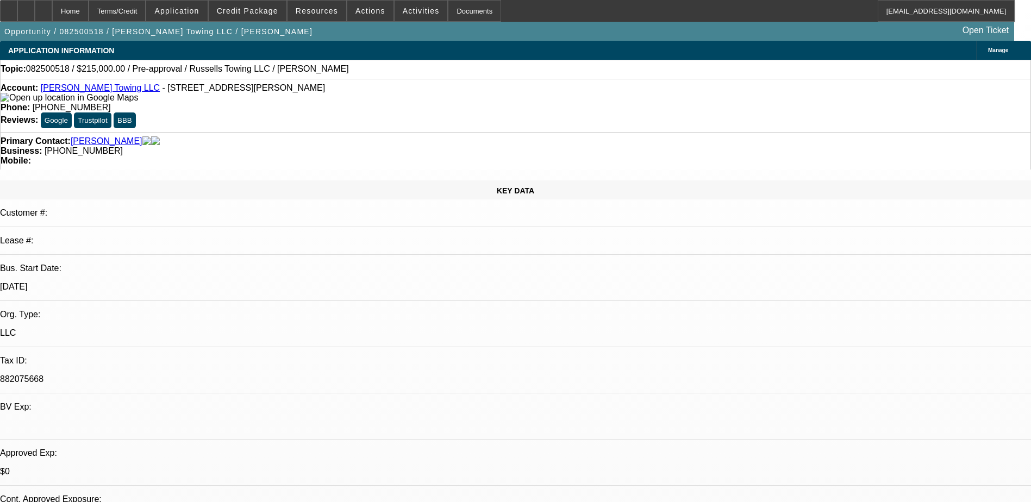
drag, startPoint x: 493, startPoint y: 47, endPoint x: 393, endPoint y: 31, distance: 101.9
click at [493, 47] on div "APPLICATION INFORMATION [GEOGRAPHIC_DATA]" at bounding box center [515, 50] width 1031 height 19
select select "0"
select select "2"
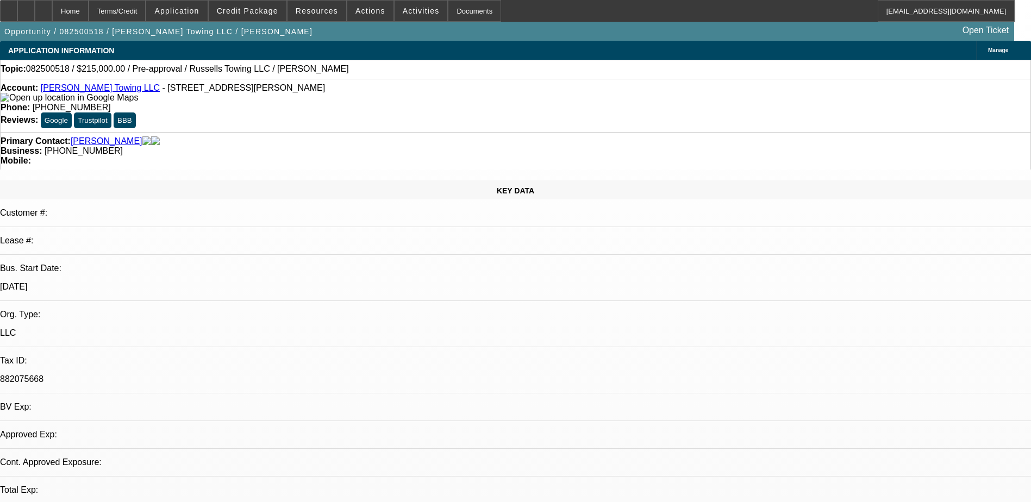
select select "0.1"
select select "4"
click at [254, 9] on span "Credit Package" at bounding box center [247, 11] width 61 height 9
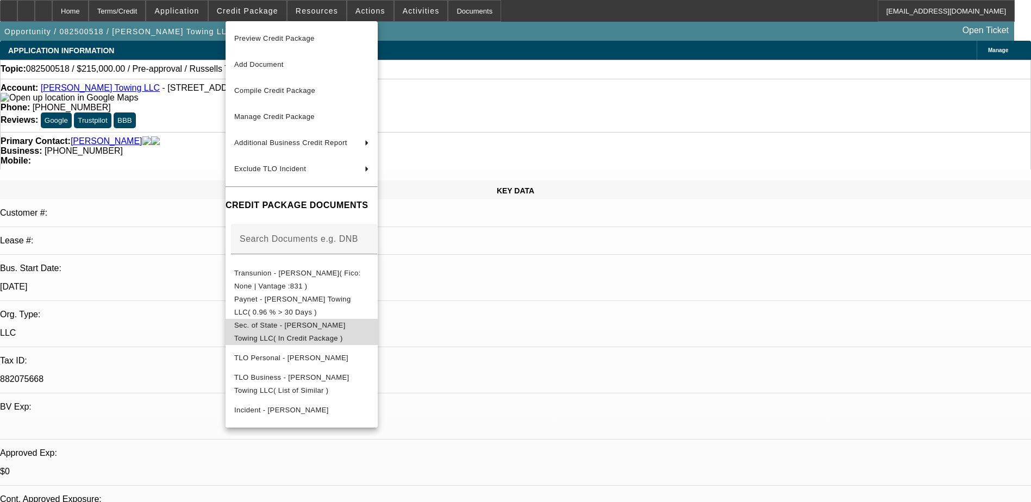
click at [294, 330] on span "Sec. of State - Russell's Towing LLC( In Credit Package )" at bounding box center [289, 331] width 111 height 21
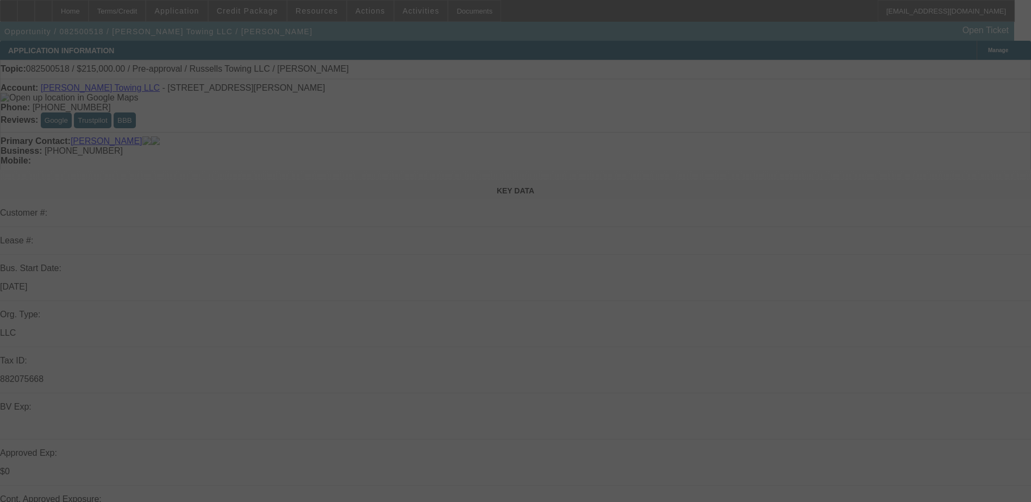
select select "0"
select select "2"
select select "0.1"
select select "4"
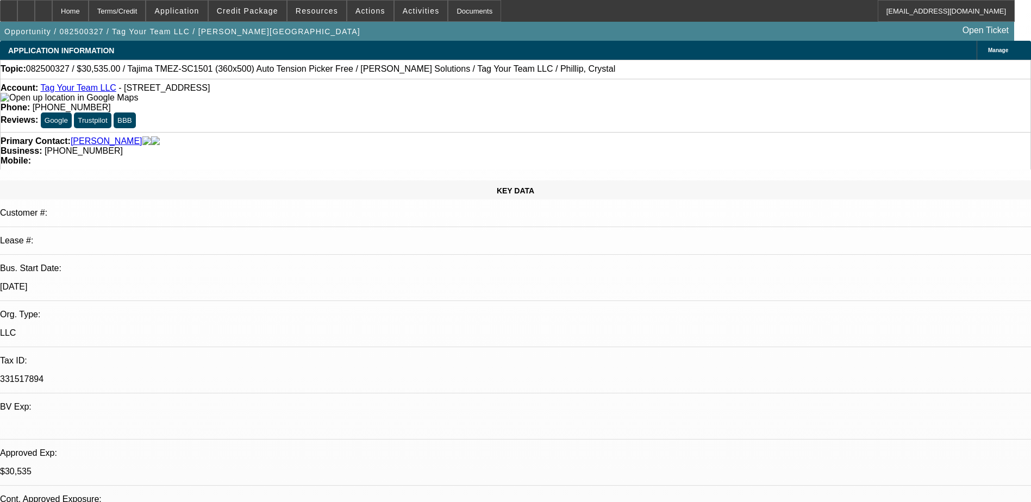
select select "0"
select select "2"
select select "0.1"
select select "4"
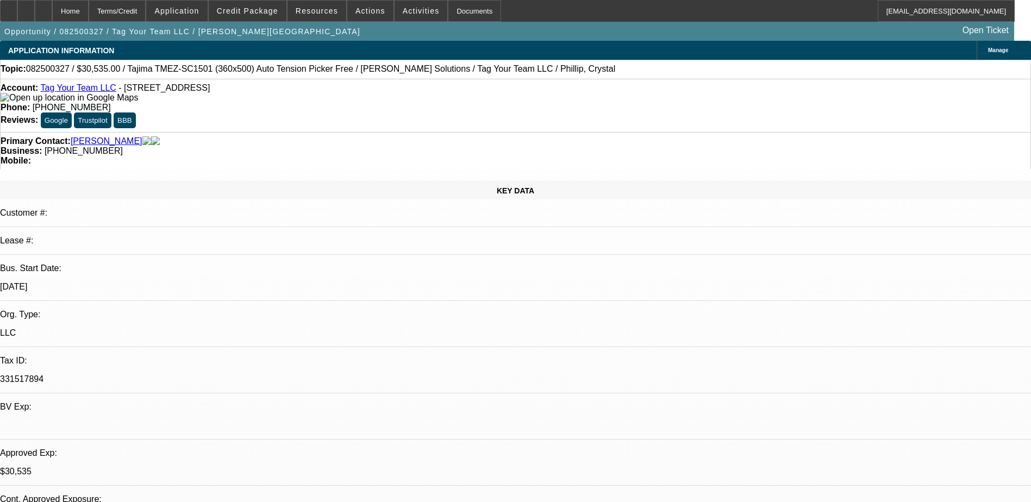
select select "0"
select select "2"
select select "0"
select select "6"
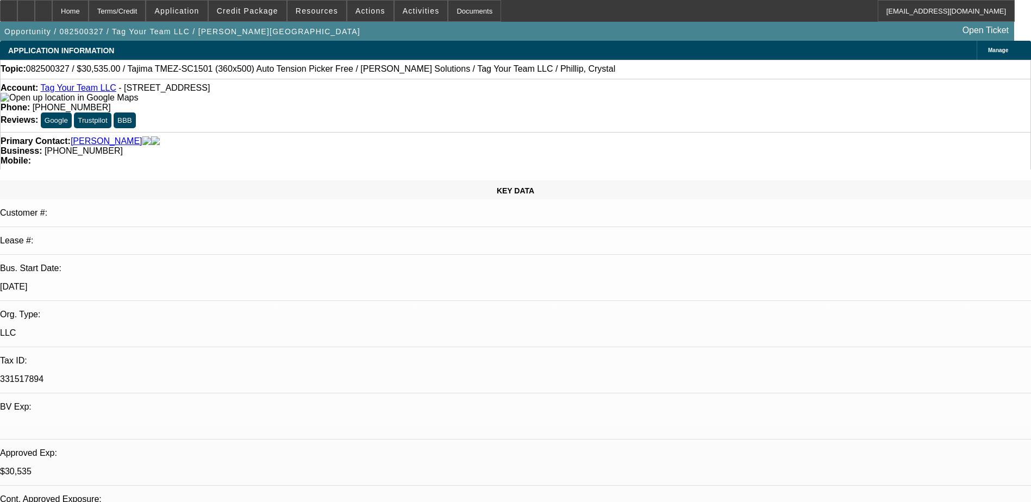
select select "0"
select select "2"
select select "0.1"
select select "4"
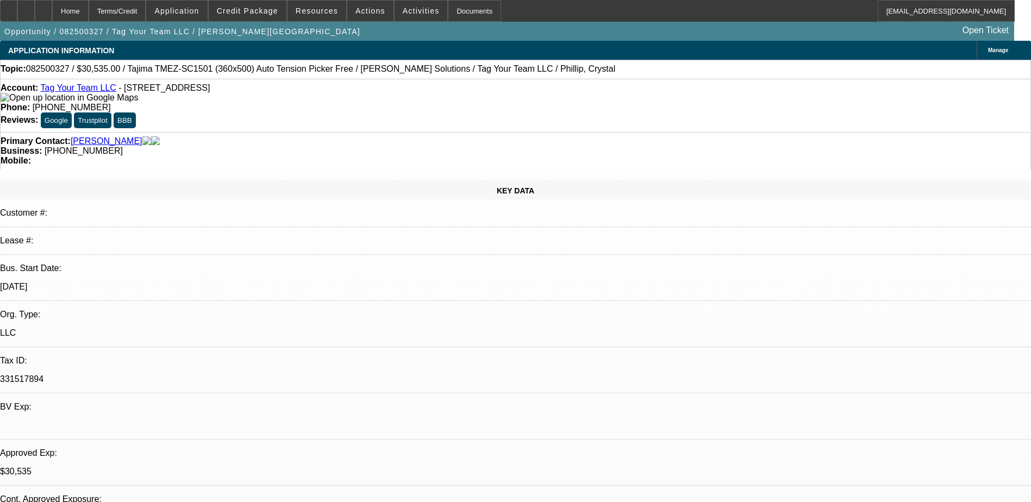
select select "0"
select select "2"
select select "0"
select select "6"
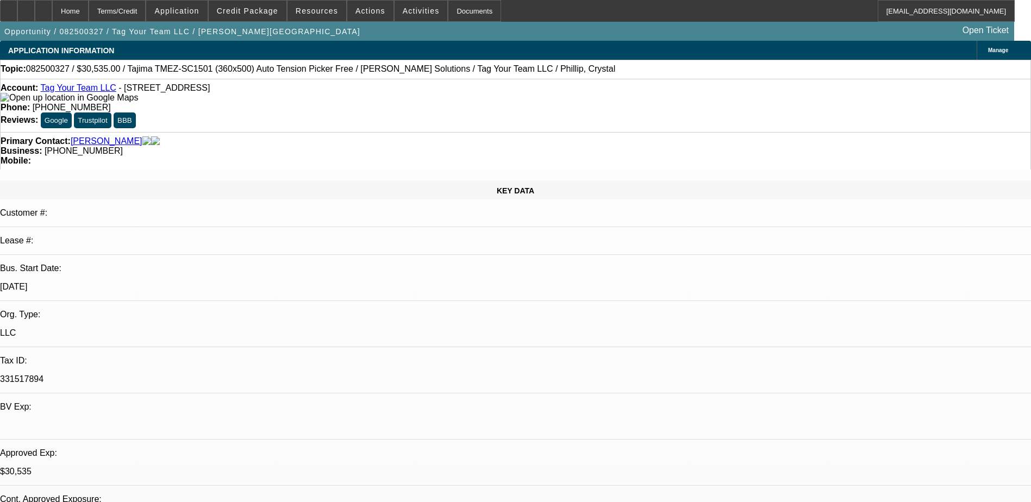
drag, startPoint x: 827, startPoint y: 388, endPoint x: 832, endPoint y: 383, distance: 6.5
